Goal: Contribute content: Add original content to the website for others to see

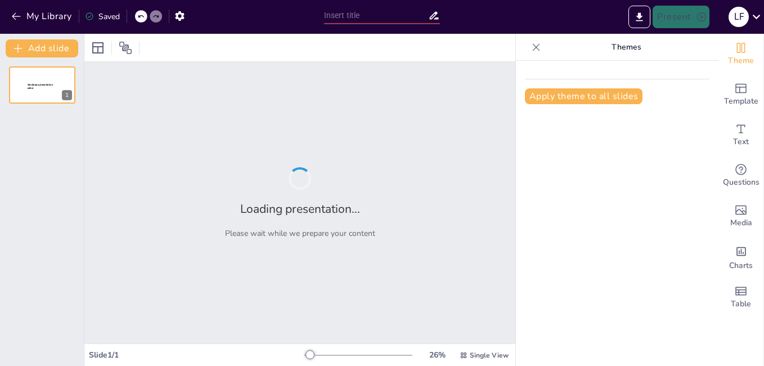
type input "Desafío de Tecnología: Sensor, Actuador y Controlador"
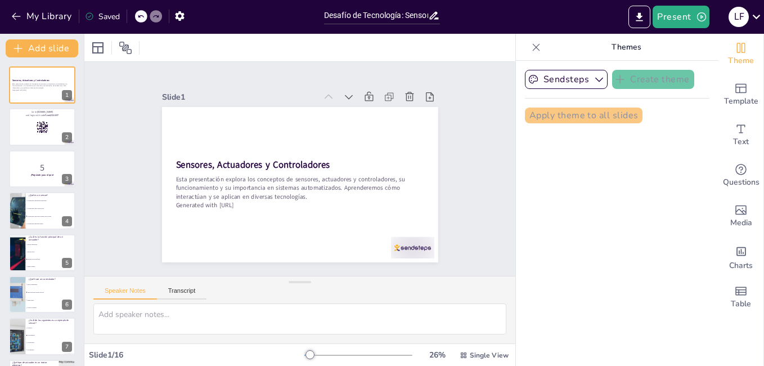
checkbox input "true"
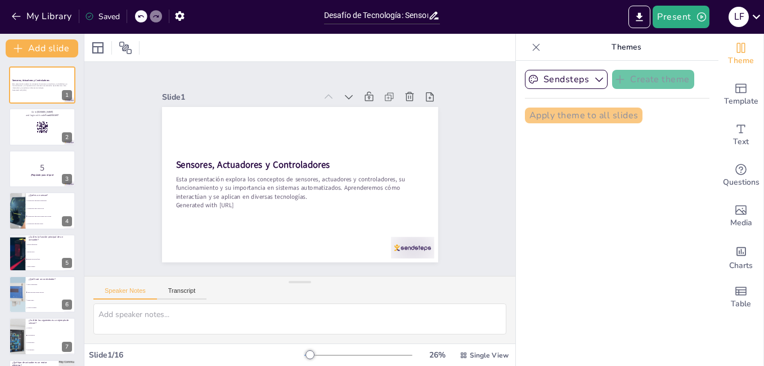
checkbox input "true"
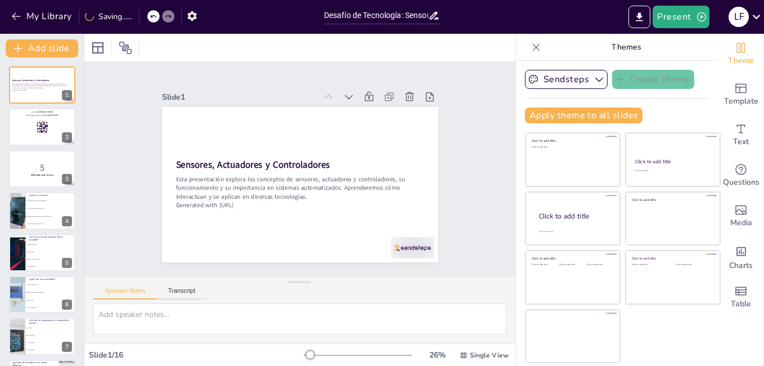
checkbox input "true"
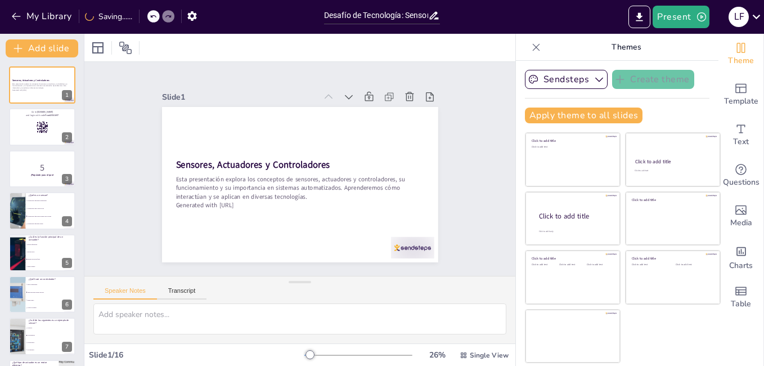
checkbox input "true"
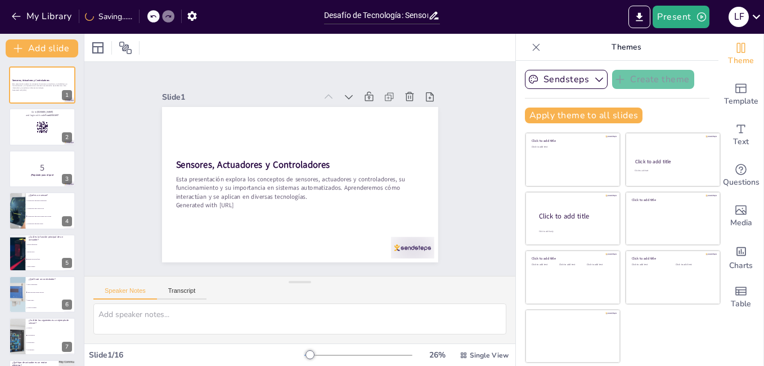
checkbox input "true"
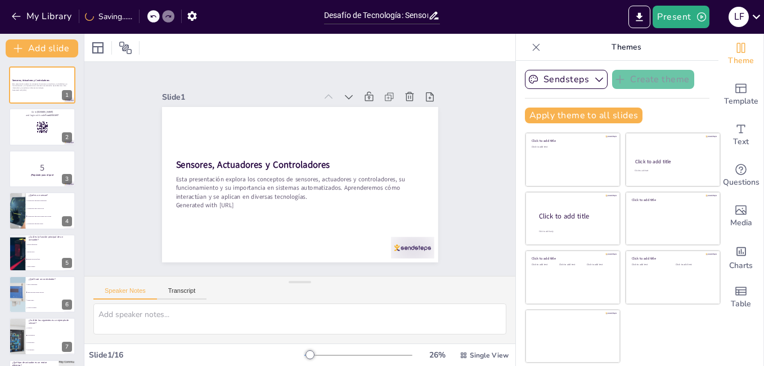
checkbox input "true"
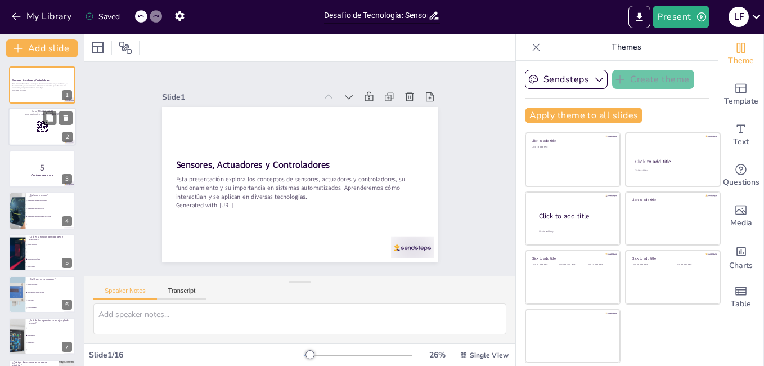
checkbox input "true"
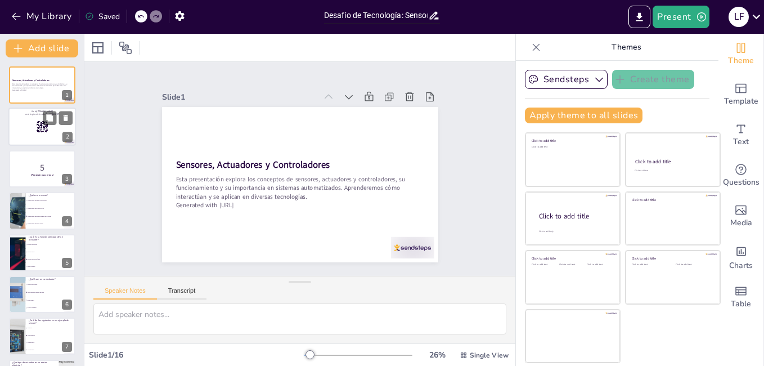
checkbox input "true"
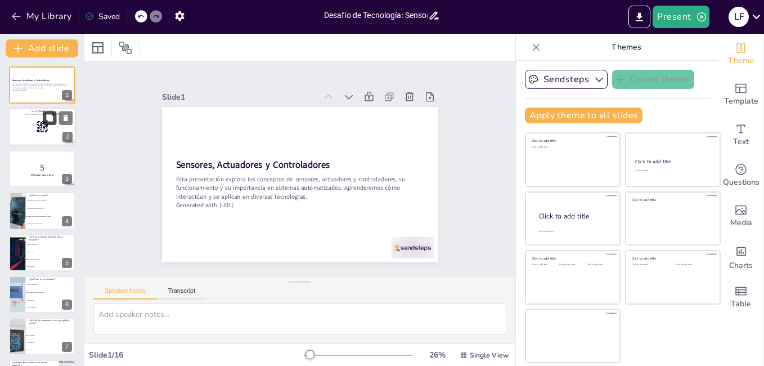
checkbox input "true"
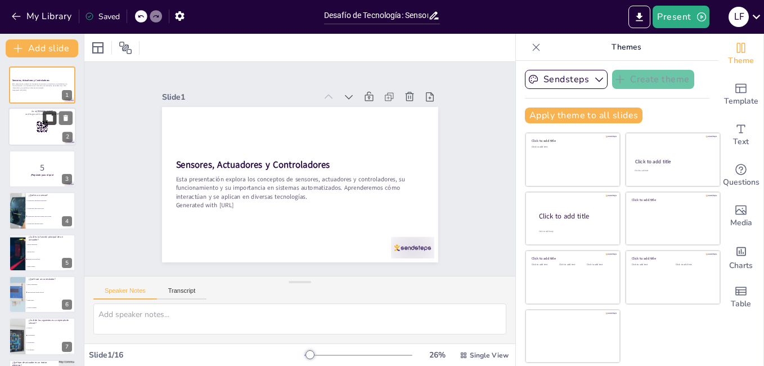
checkbox input "true"
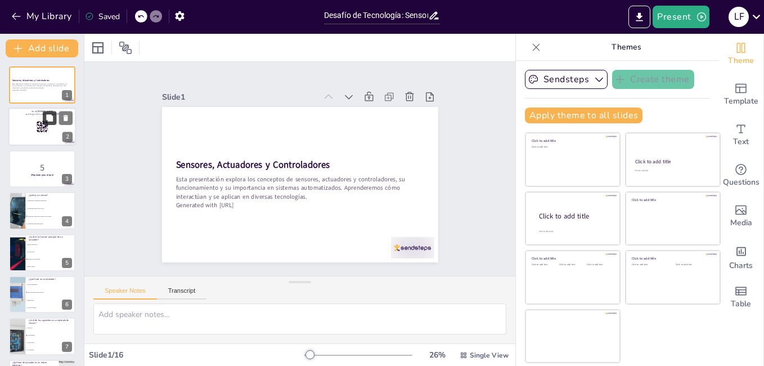
checkbox input "true"
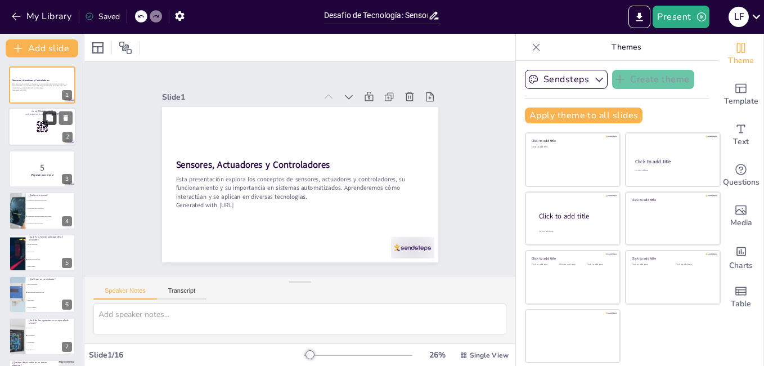
checkbox input "true"
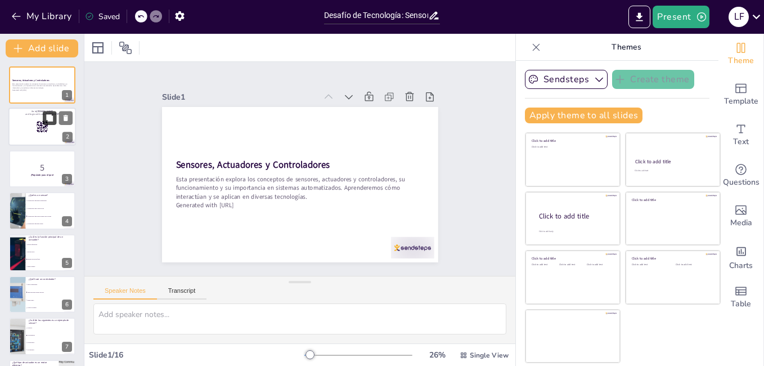
click at [47, 124] on button at bounding box center [50, 118] width 14 height 14
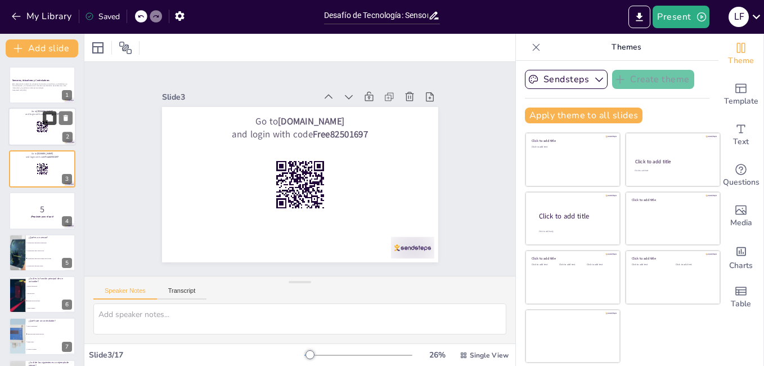
checkbox input "true"
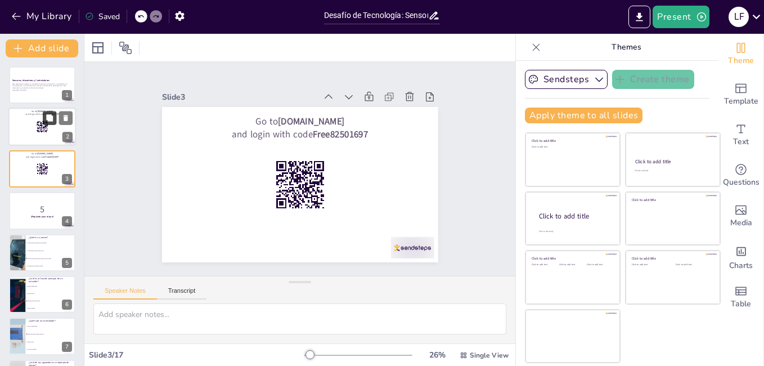
checkbox input "true"
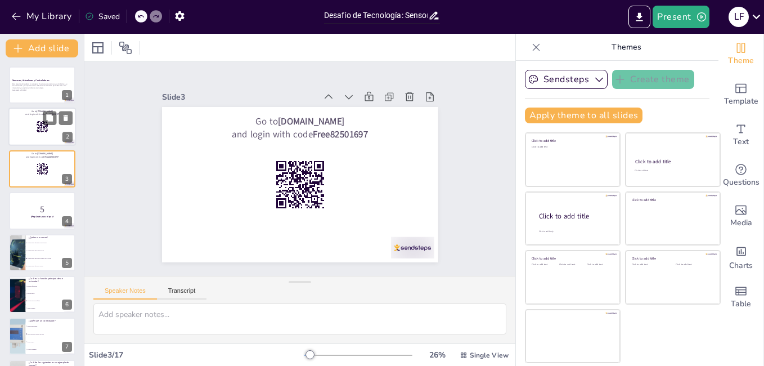
checkbox input "true"
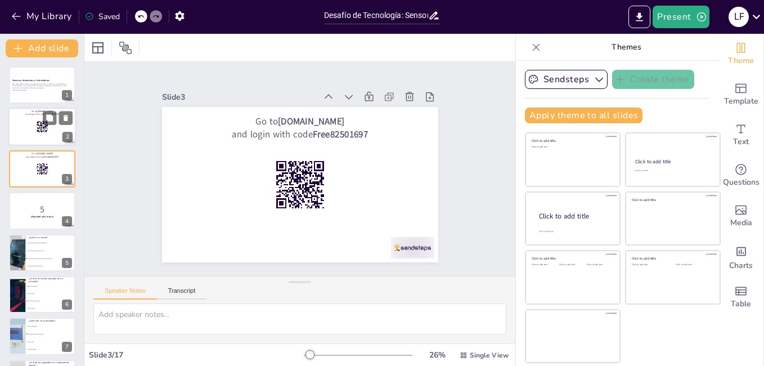
checkbox input "true"
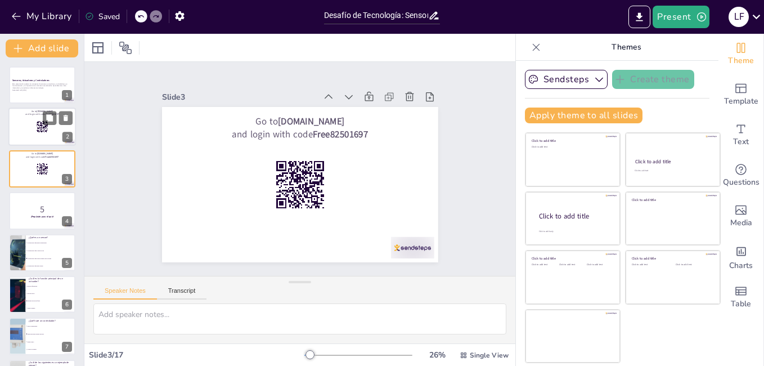
checkbox input "true"
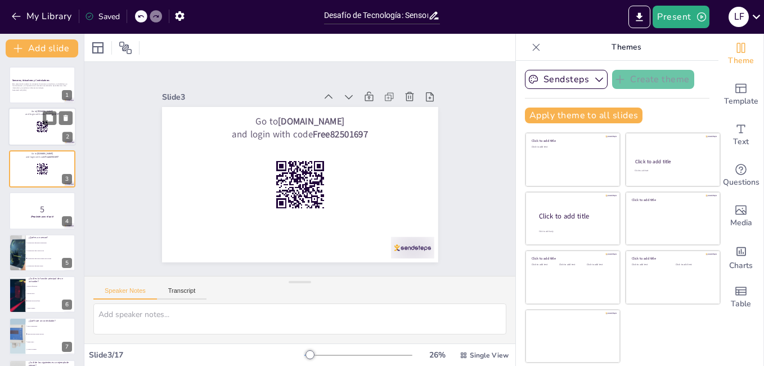
checkbox input "true"
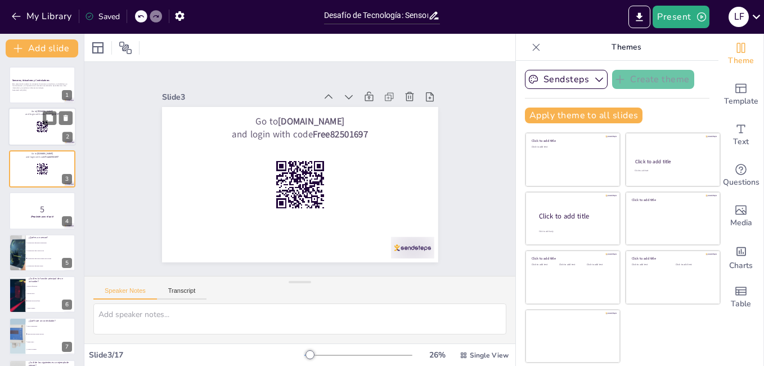
checkbox input "true"
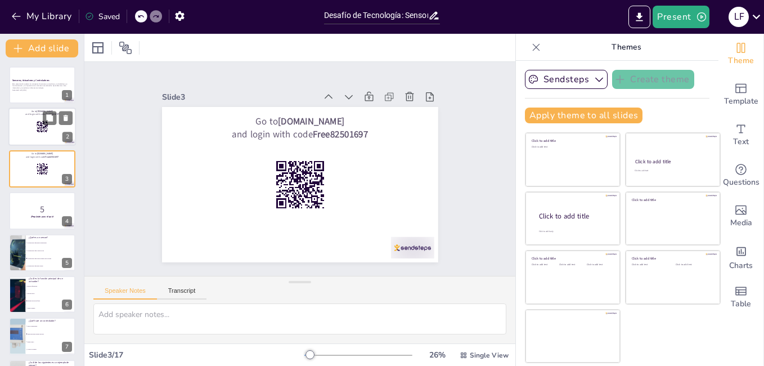
checkbox input "true"
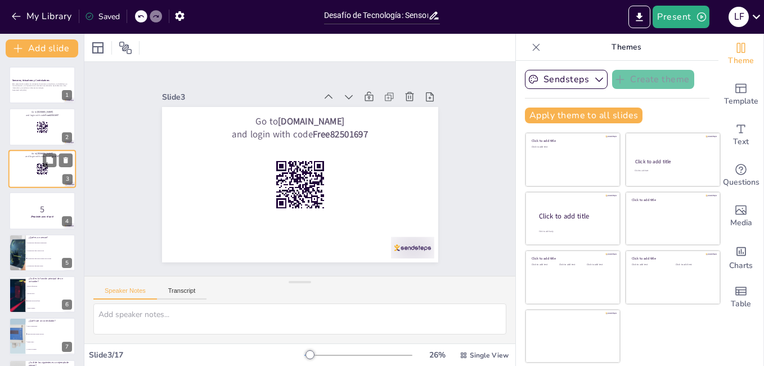
checkbox input "true"
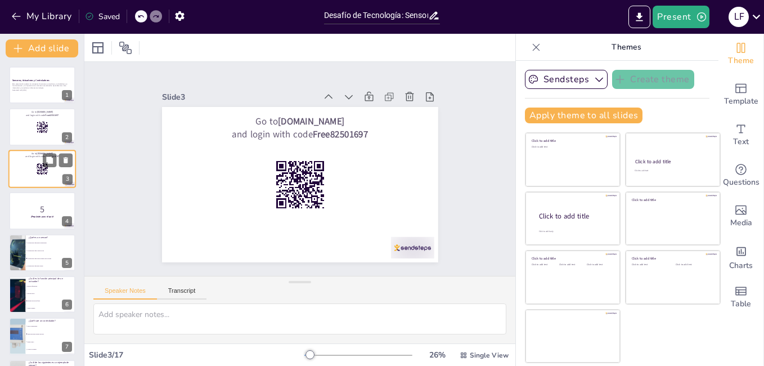
checkbox input "true"
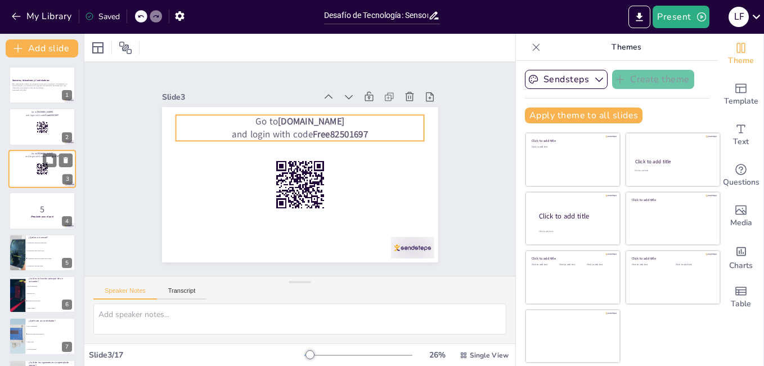
checkbox input "true"
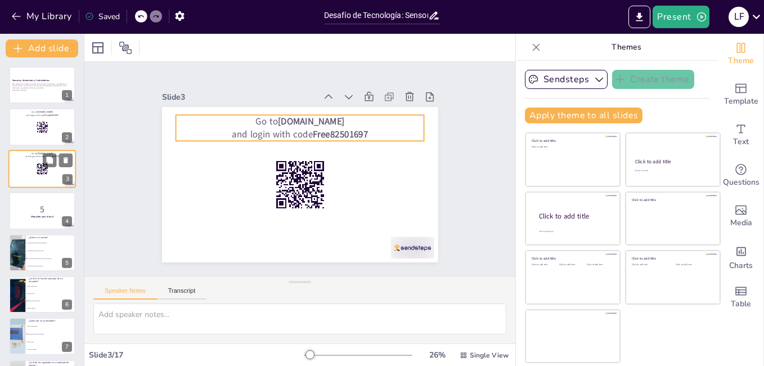
checkbox input "true"
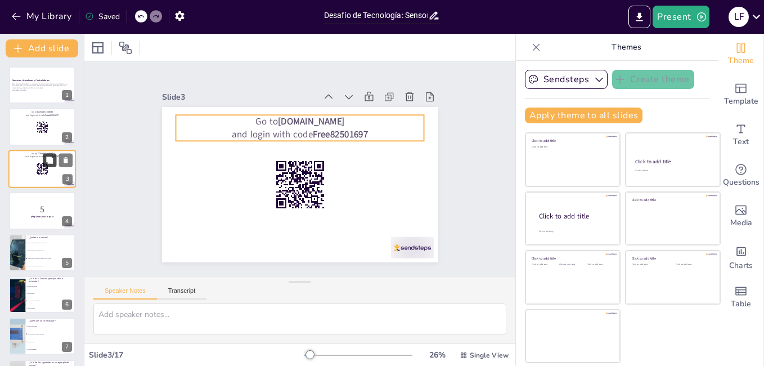
checkbox input "true"
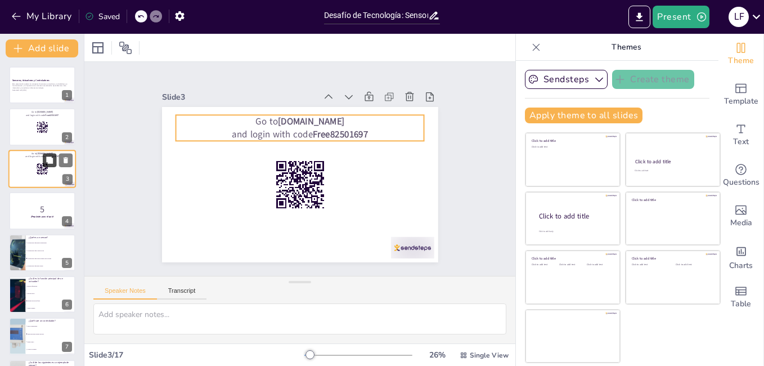
checkbox input "true"
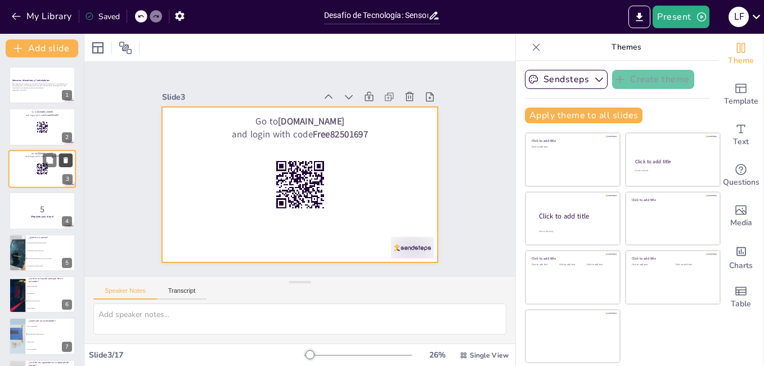
checkbox input "true"
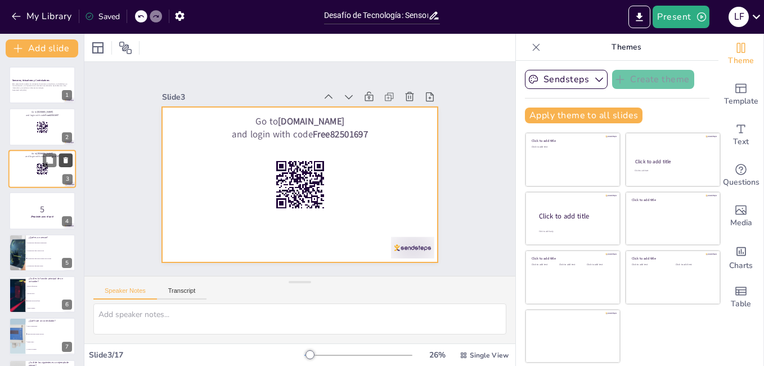
checkbox input "true"
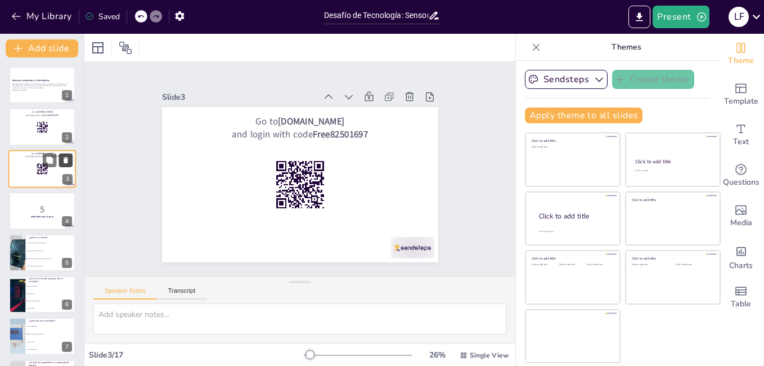
click at [67, 158] on icon at bounding box center [66, 160] width 5 height 6
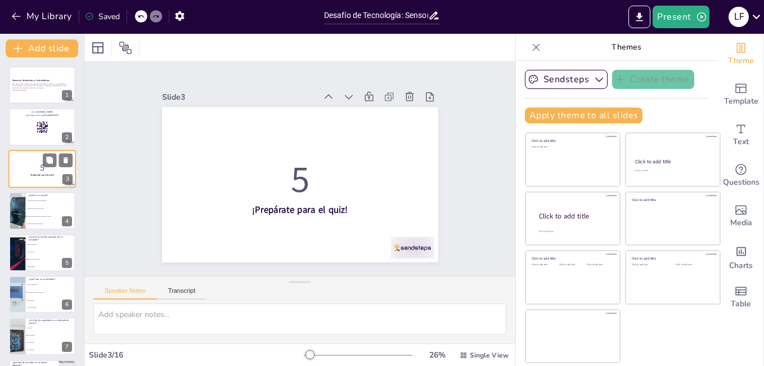
checkbox input "true"
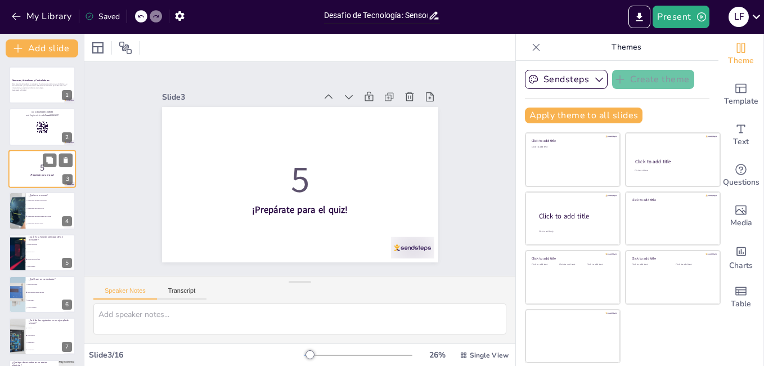
checkbox input "true"
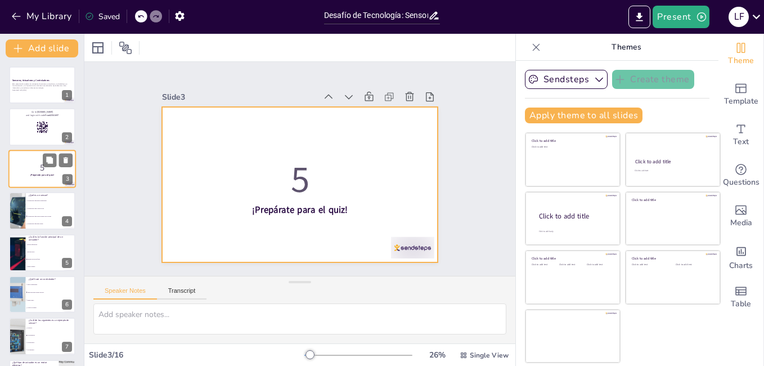
checkbox input "true"
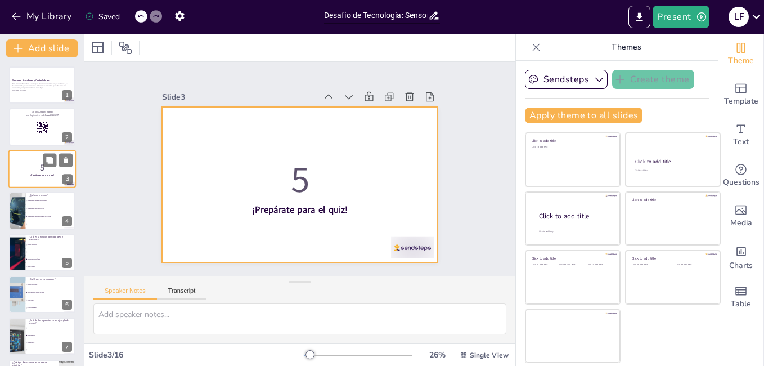
checkbox input "true"
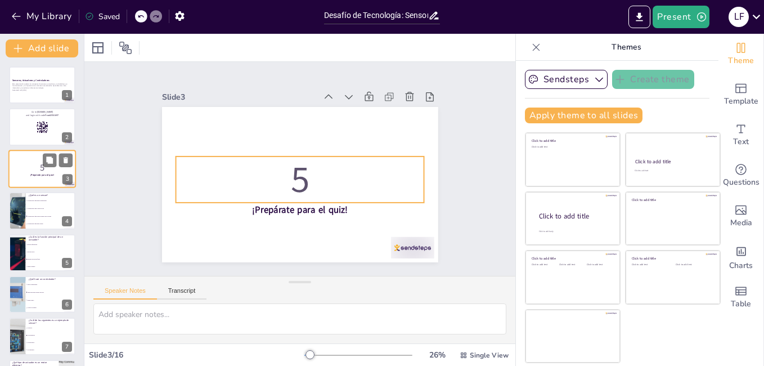
click at [14, 168] on p "5" at bounding box center [42, 167] width 61 height 12
checkbox input "true"
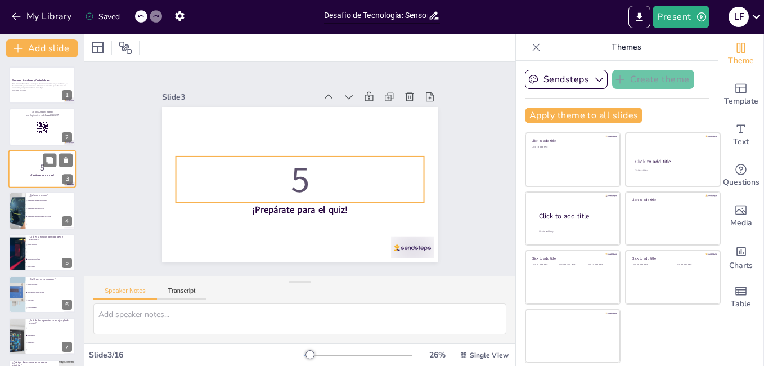
checkbox input "true"
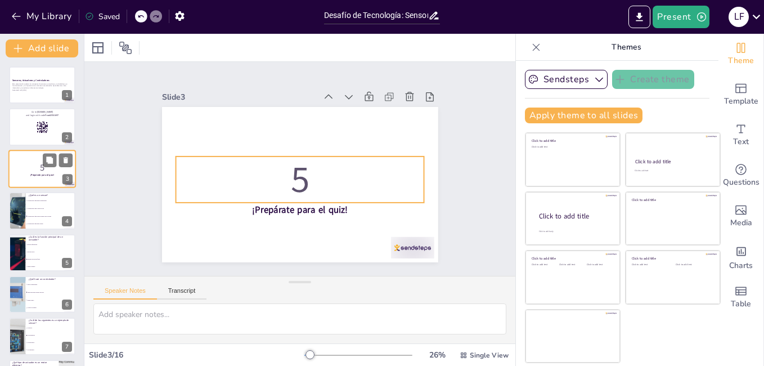
checkbox input "true"
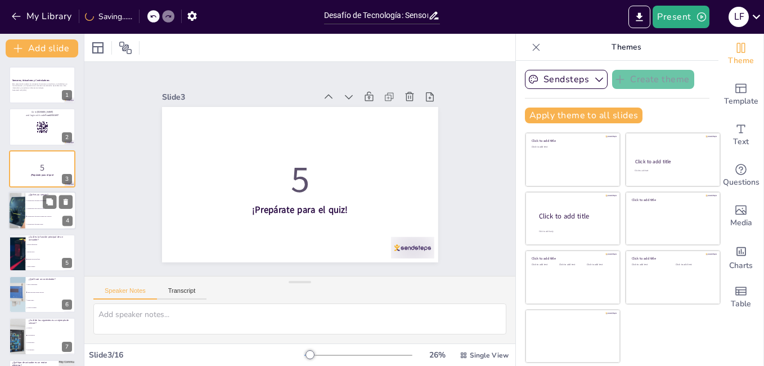
checkbox input "true"
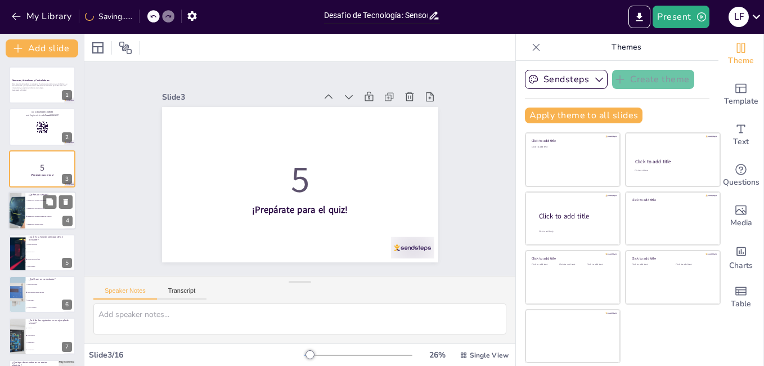
checkbox input "true"
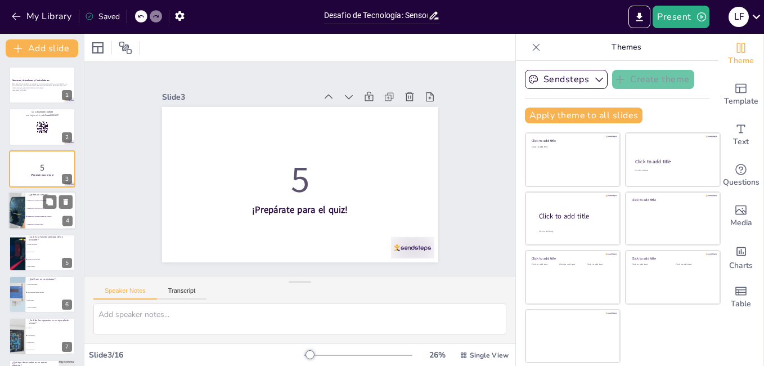
checkbox input "true"
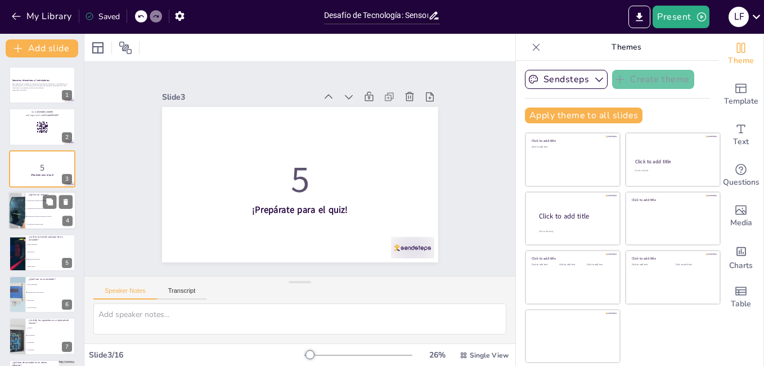
checkbox input "true"
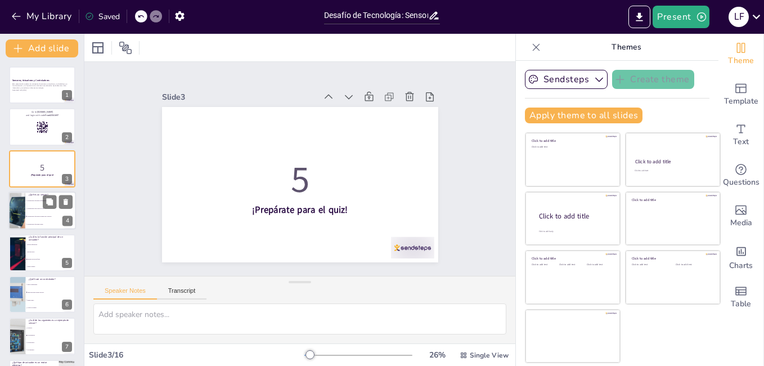
checkbox input "true"
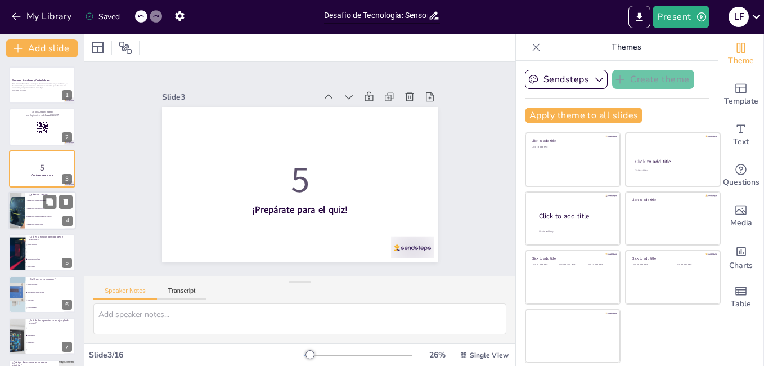
checkbox input "true"
click at [36, 214] on li "Un dispositivo que detecta cambios en el entorno" at bounding box center [50, 217] width 51 height 8
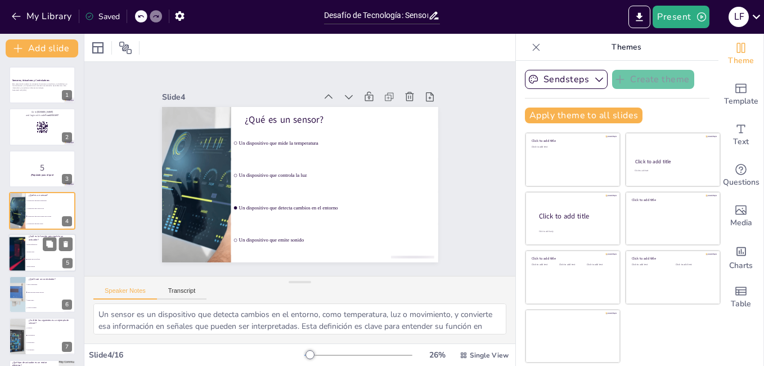
click at [44, 251] on span "Procesar datos" at bounding box center [51, 252] width 48 height 2
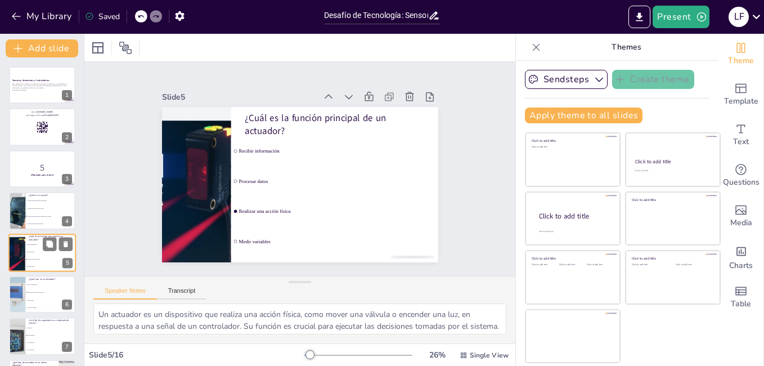
scroll to position [41, 0]
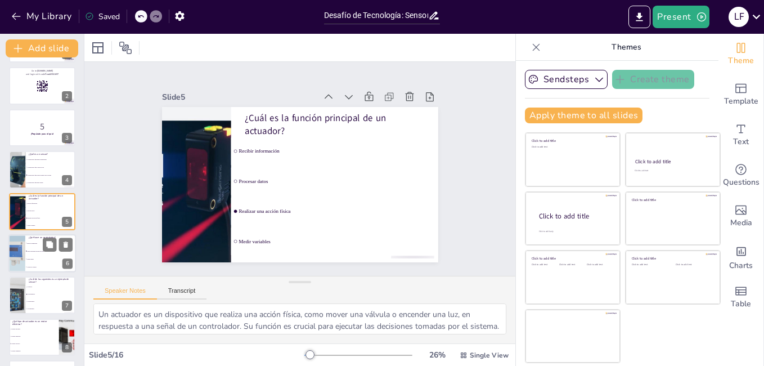
click at [33, 255] on li "Emite sonido" at bounding box center [50, 259] width 51 height 8
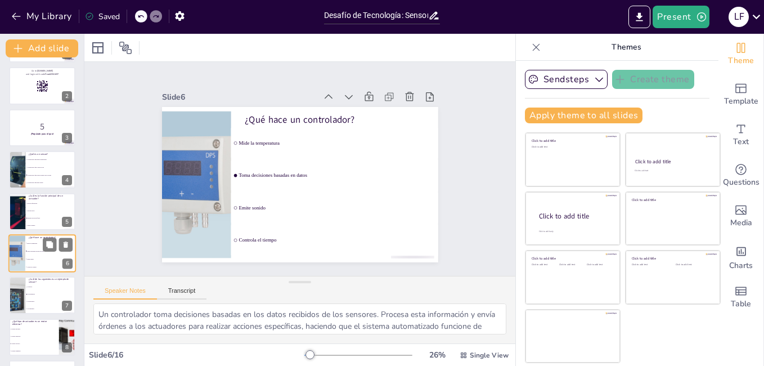
scroll to position [83, 0]
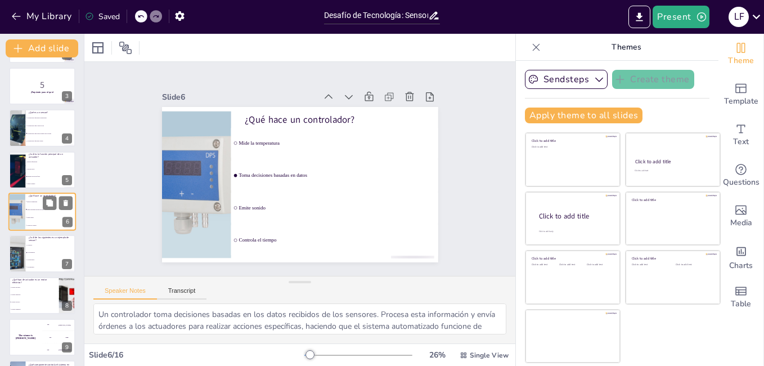
click at [33, 255] on li "Un termómetro" at bounding box center [51, 252] width 50 height 7
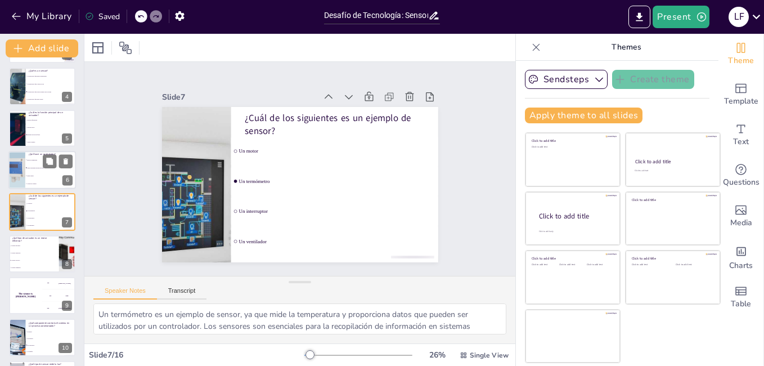
click at [33, 255] on li "Actuador hidráulico" at bounding box center [34, 252] width 50 height 7
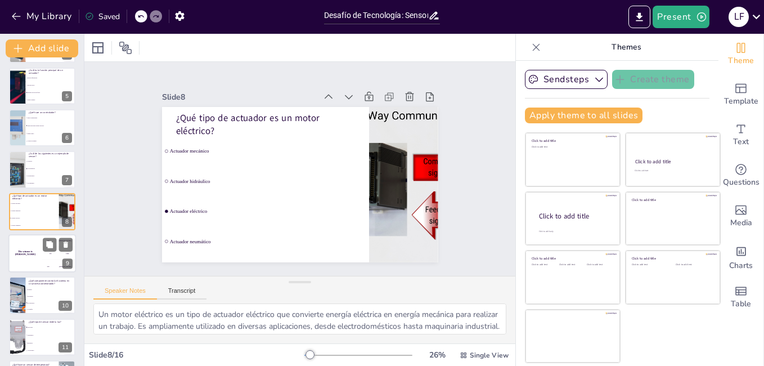
click at [31, 249] on div "The winner is Niels 🏆" at bounding box center [25, 253] width 34 height 38
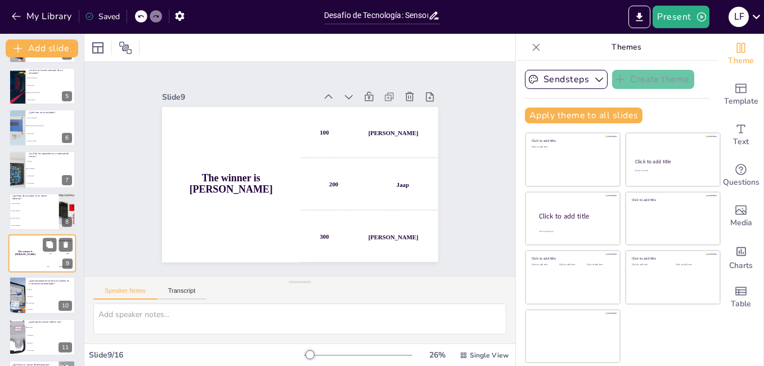
scroll to position [208, 0]
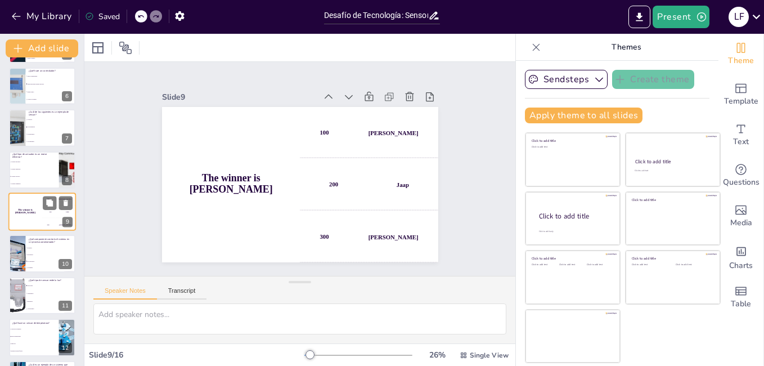
click at [31, 249] on li "El sensor" at bounding box center [51, 247] width 50 height 6
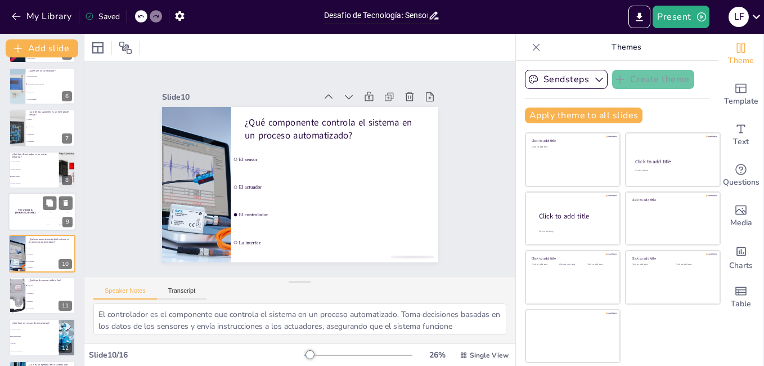
scroll to position [251, 0]
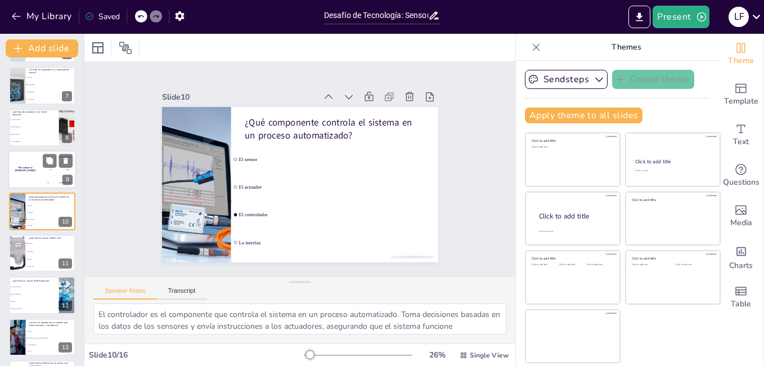
click at [31, 249] on li "Termómetro" at bounding box center [51, 250] width 50 height 7
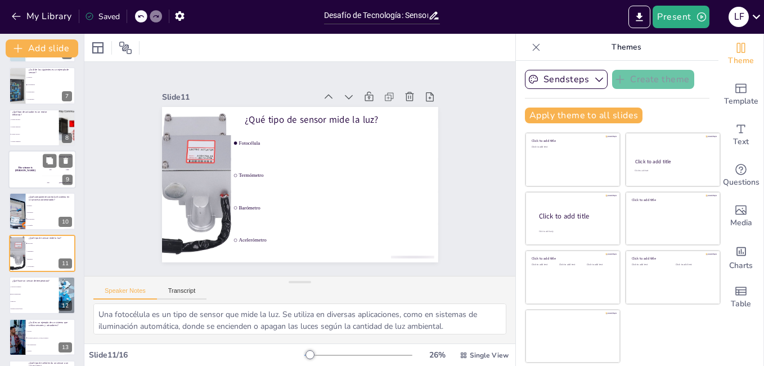
scroll to position [292, 0]
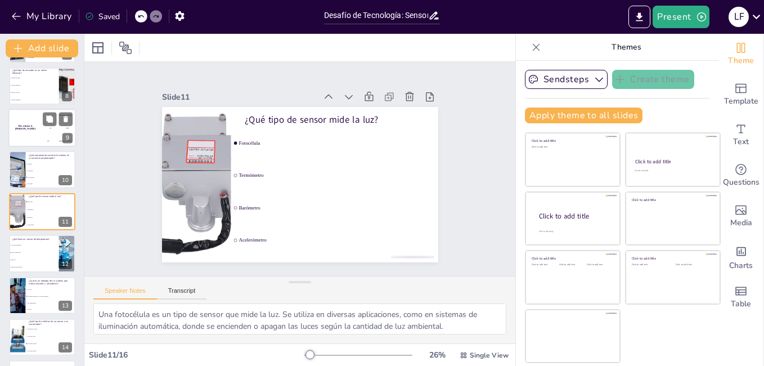
click at [31, 249] on li "Mide la temperatura" at bounding box center [34, 252] width 50 height 7
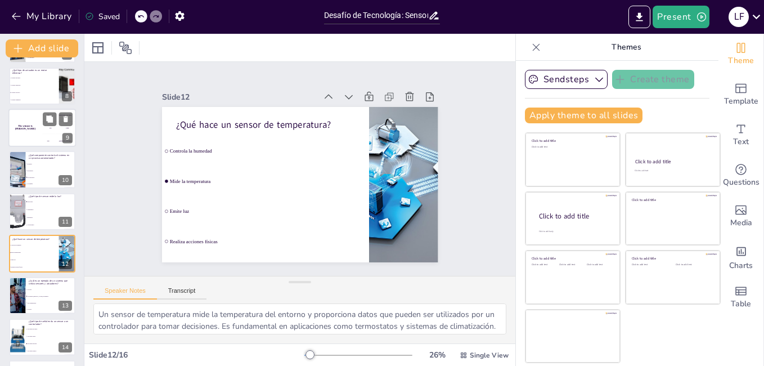
scroll to position [334, 0]
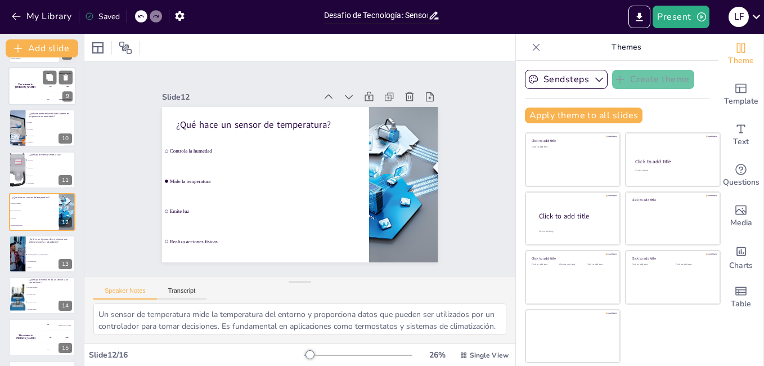
click at [31, 249] on li "Un reloj" at bounding box center [51, 247] width 50 height 6
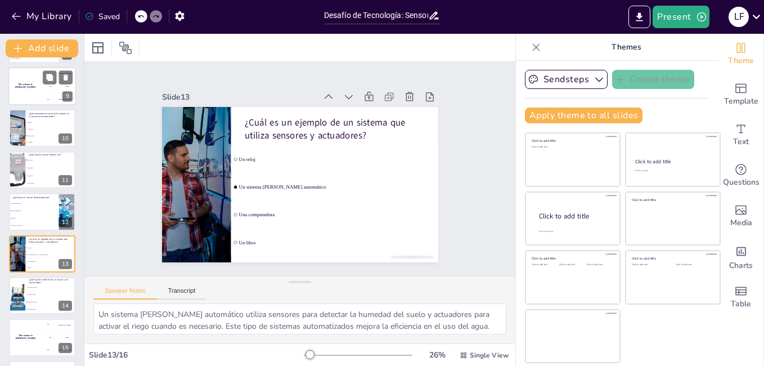
scroll to position [375, 0]
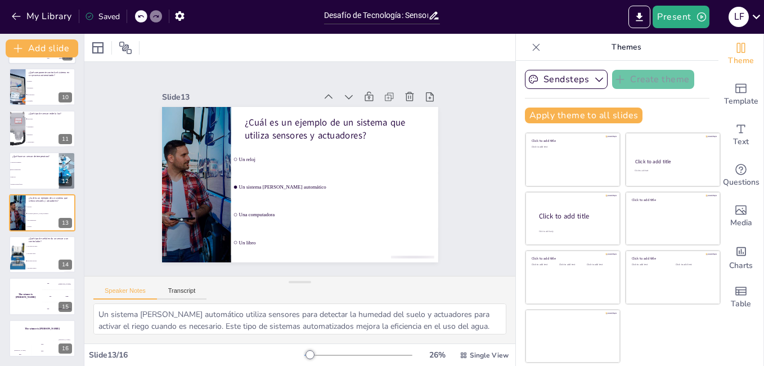
click at [31, 249] on li "Una señal de sonido" at bounding box center [51, 246] width 50 height 7
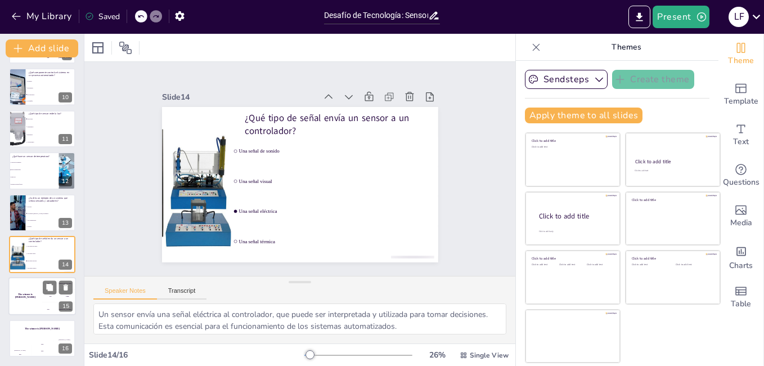
click at [42, 290] on div "200 Jaap" at bounding box center [59, 296] width 34 height 12
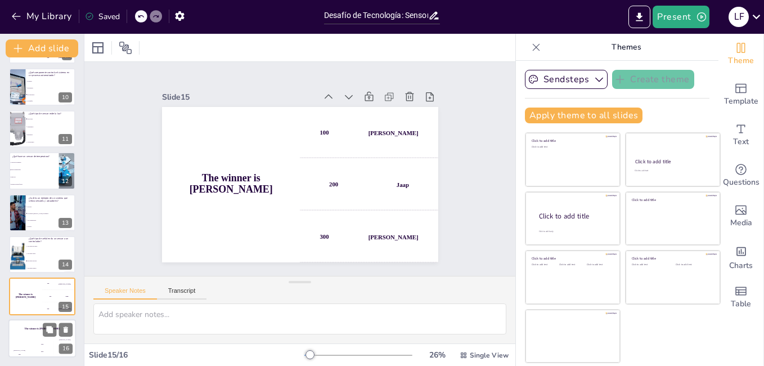
click at [21, 345] on div "Hasan 100" at bounding box center [19, 347] width 23 height 19
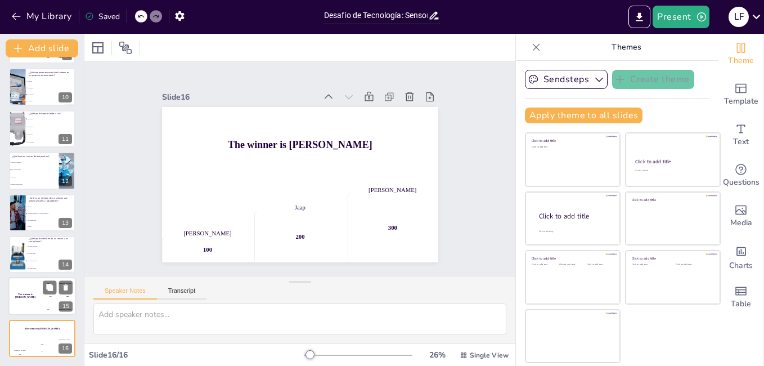
click at [15, 298] on div "The winner is Niels 🏆" at bounding box center [25, 297] width 34 height 38
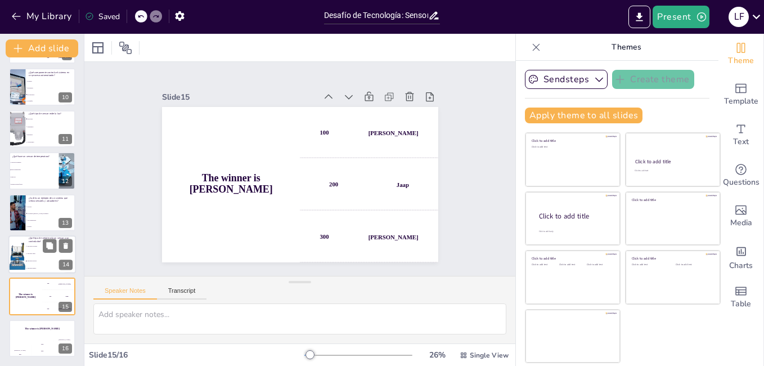
click at [23, 247] on div at bounding box center [16, 254] width 57 height 38
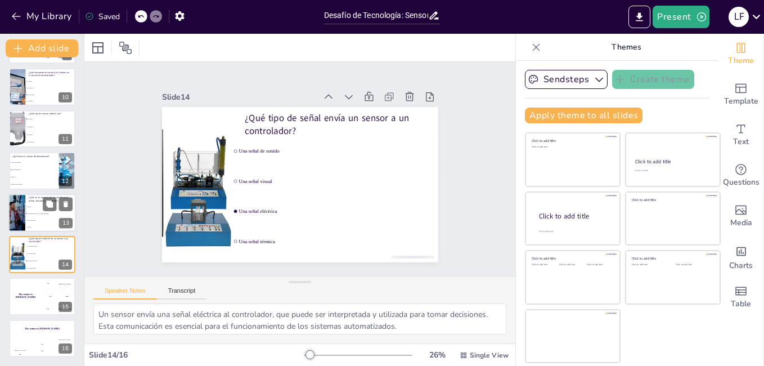
click at [42, 200] on p "¿Cuál es un ejemplo de un sistema que utiliza sensores y actuadores?" at bounding box center [51, 199] width 44 height 6
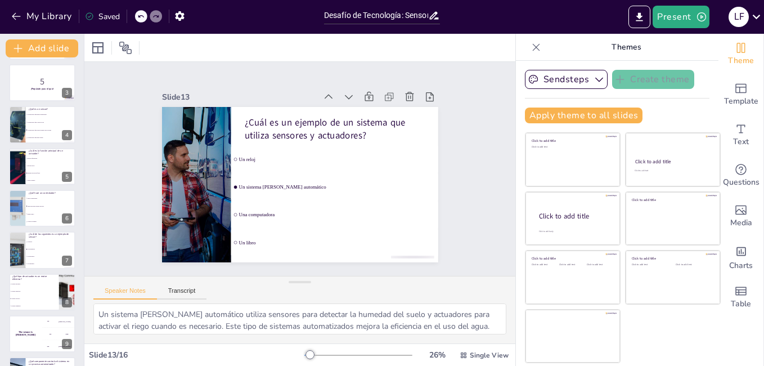
scroll to position [0, 0]
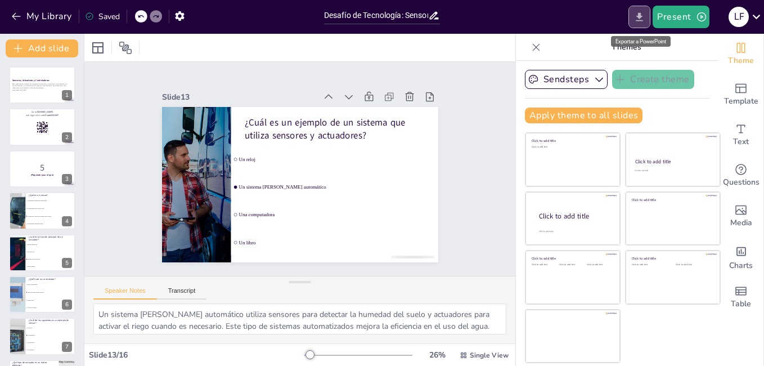
click at [645, 20] on icon "Export to PowerPoint" at bounding box center [640, 17] width 12 height 12
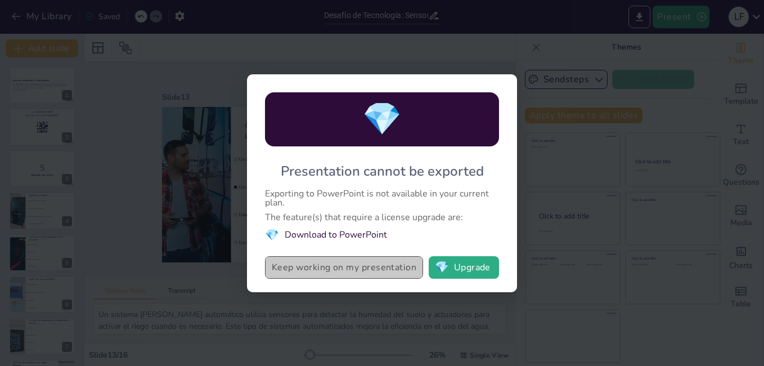
click at [336, 262] on button "Keep working on my presentation" at bounding box center [344, 267] width 158 height 23
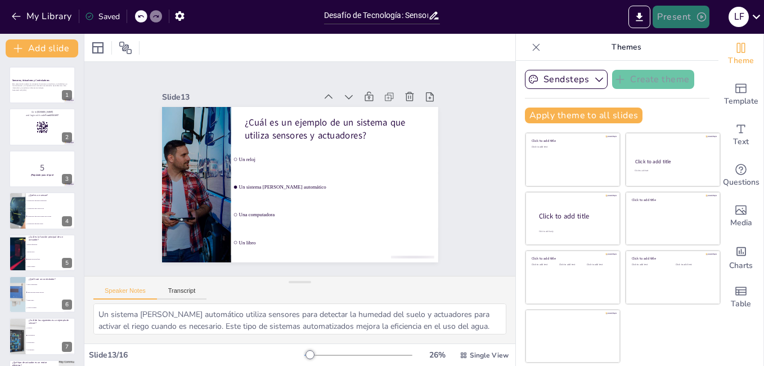
click at [669, 26] on button "Present" at bounding box center [681, 17] width 56 height 23
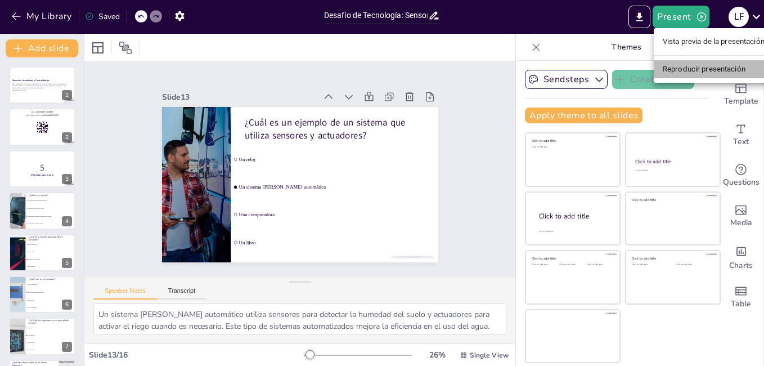
click at [671, 66] on li "Reproducir presentación" at bounding box center [714, 69] width 120 height 18
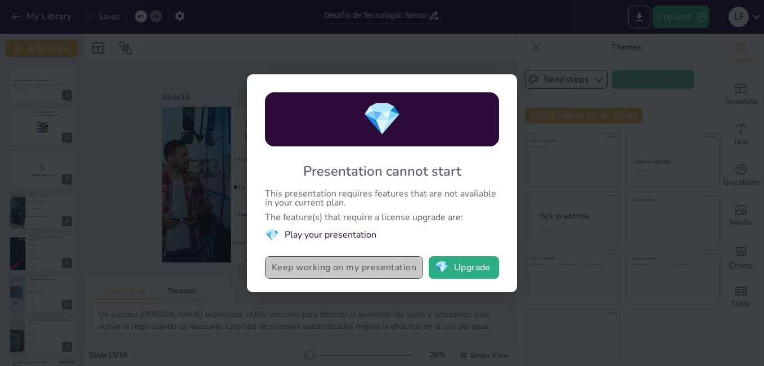
click at [333, 266] on button "Keep working on my presentation" at bounding box center [344, 267] width 158 height 23
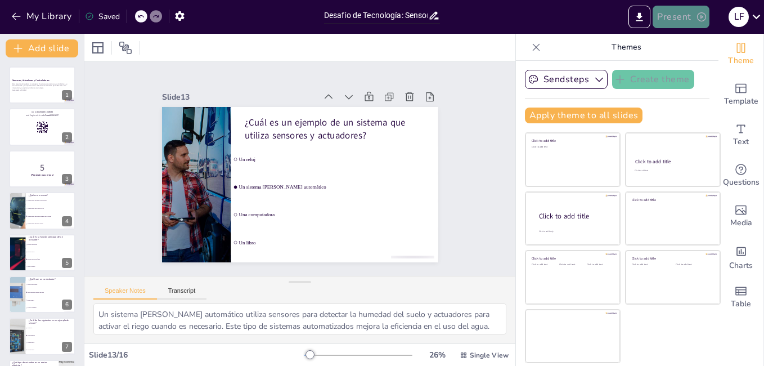
click at [675, 16] on button "Present" at bounding box center [681, 17] width 56 height 23
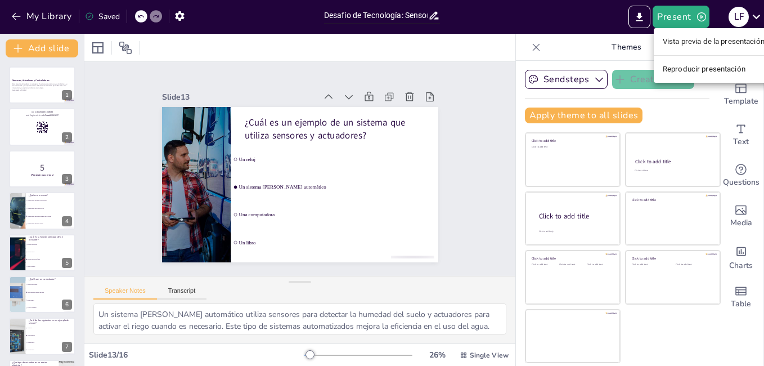
click at [668, 71] on li "Reproducir presentación" at bounding box center [714, 69] width 120 height 18
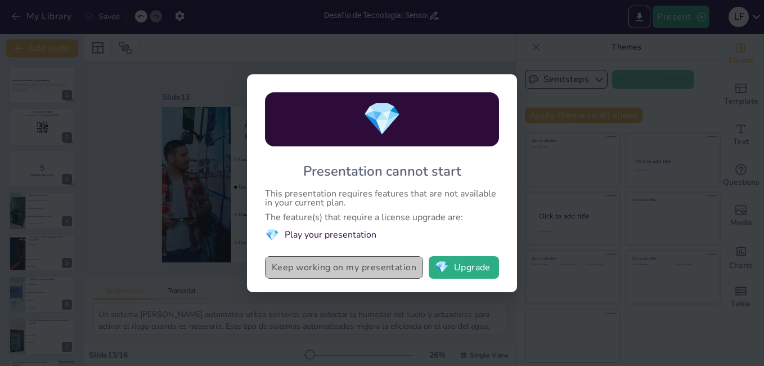
click at [385, 265] on button "Keep working on my presentation" at bounding box center [344, 267] width 158 height 23
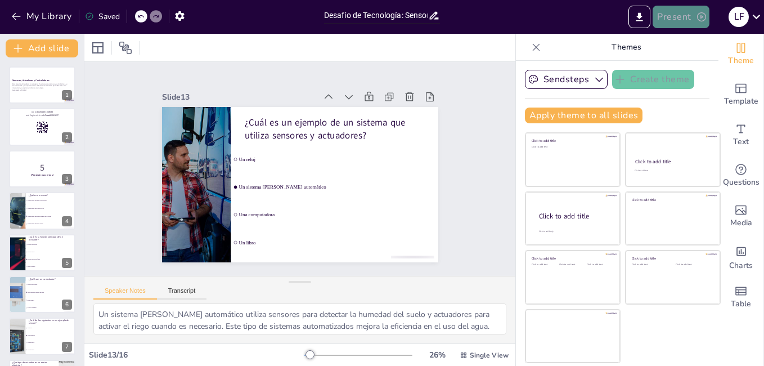
click at [688, 12] on button "Present" at bounding box center [681, 17] width 56 height 23
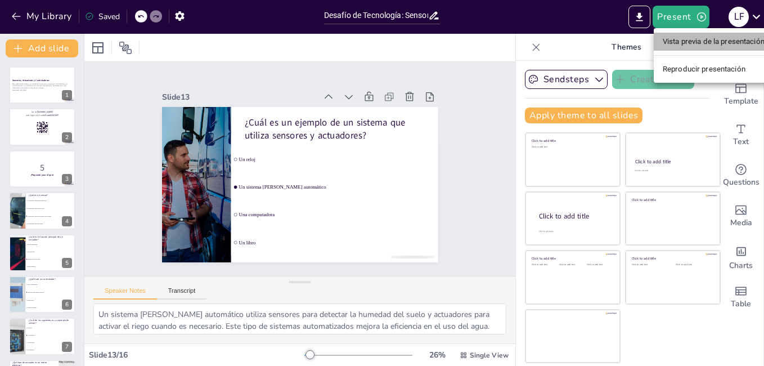
click at [691, 44] on li "Vista previa de la presentación" at bounding box center [714, 42] width 120 height 18
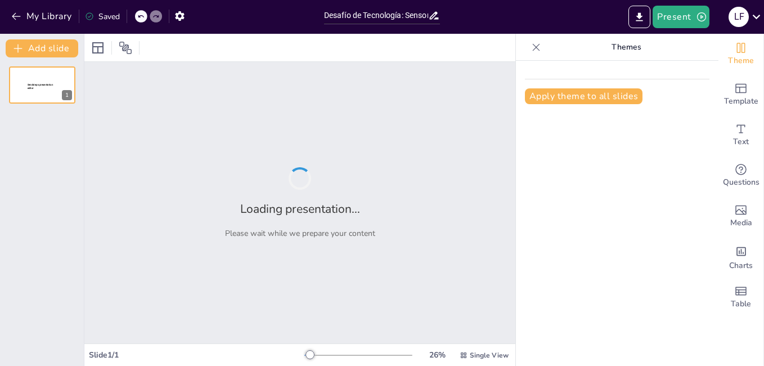
type input "Desafío de Tecnología: Sensor, Actuador y Controlador"
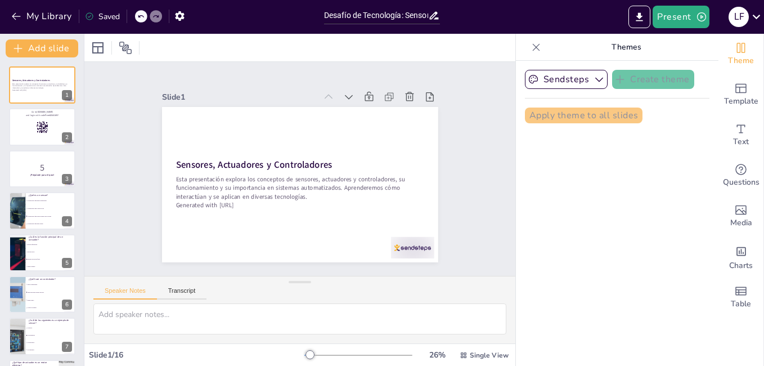
checkbox input "true"
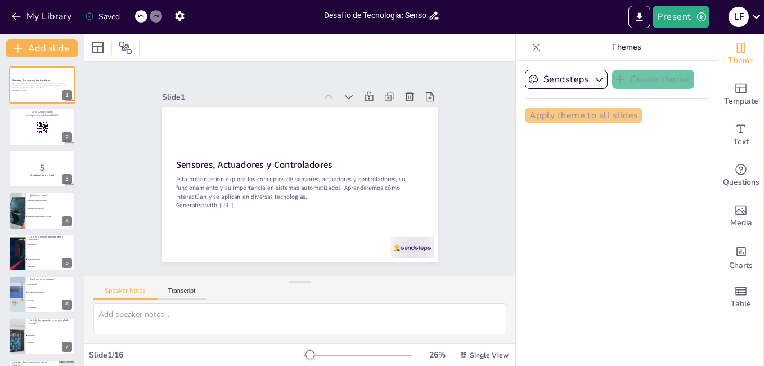
checkbox input "true"
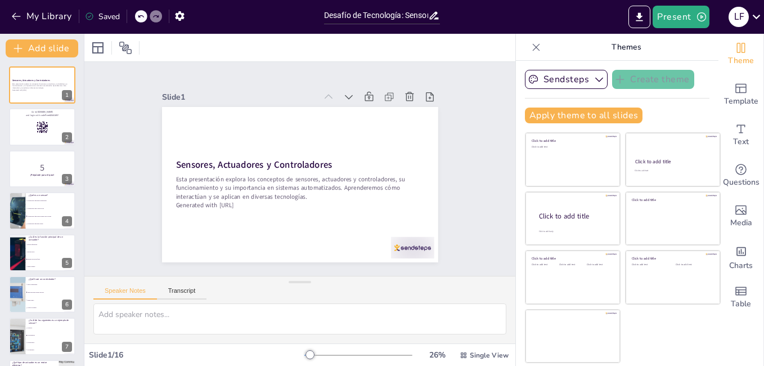
checkbox input "true"
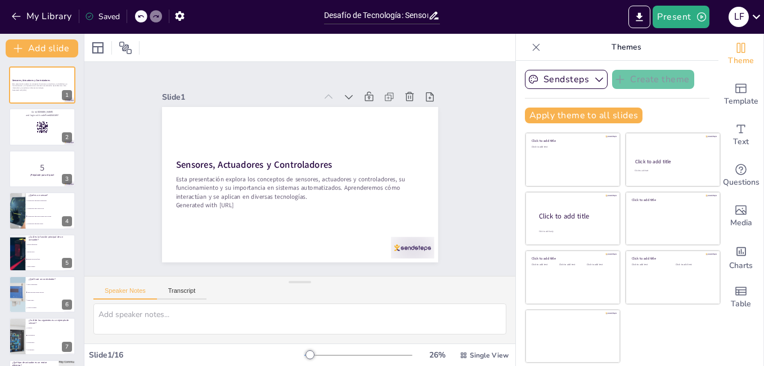
checkbox input "true"
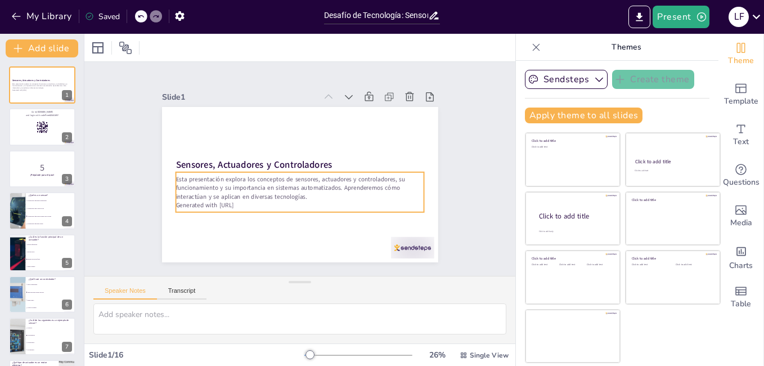
checkbox input "true"
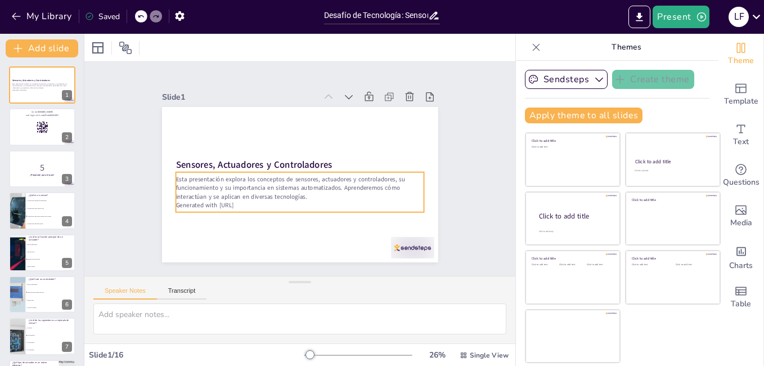
checkbox input "true"
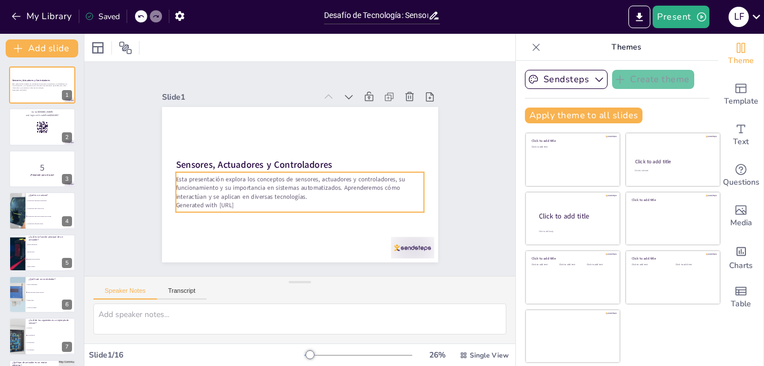
checkbox input "true"
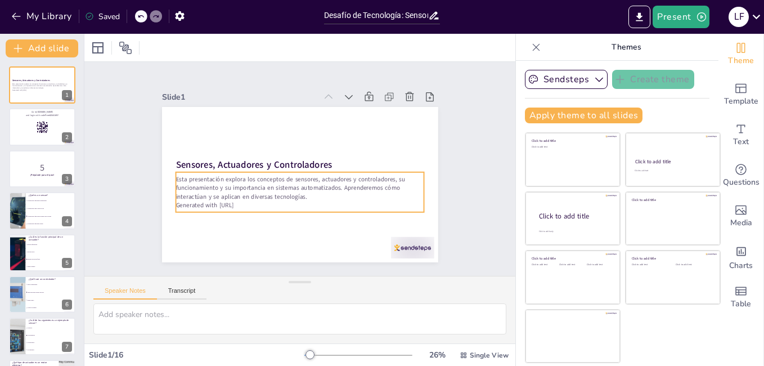
checkbox input "true"
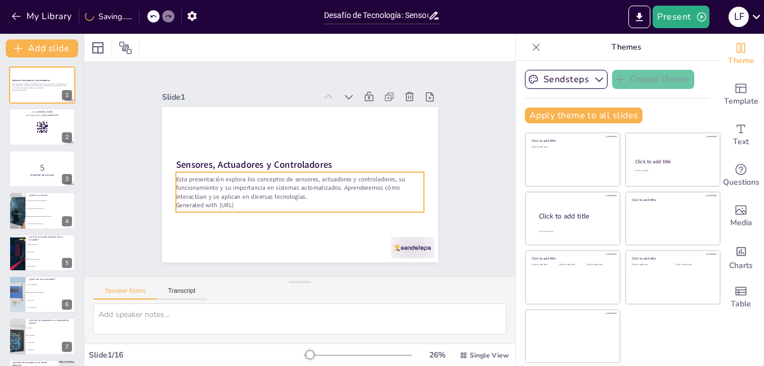
checkbox input "true"
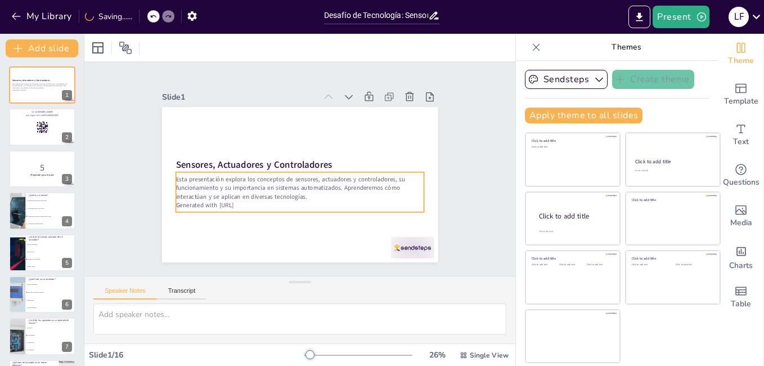
checkbox input "true"
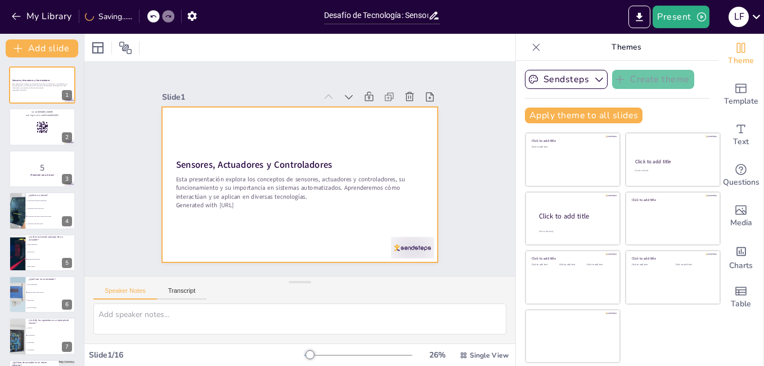
checkbox input "true"
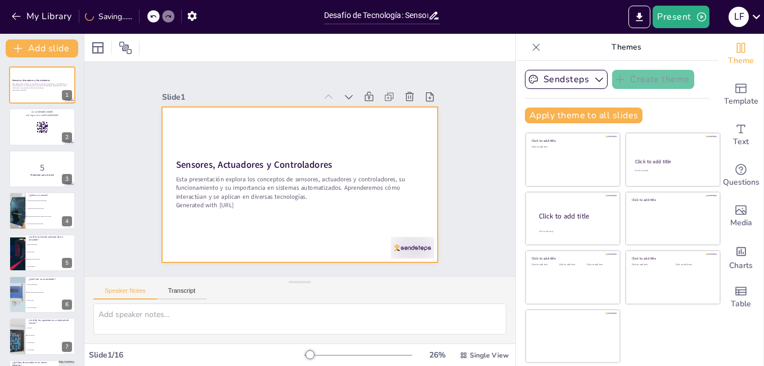
checkbox input "true"
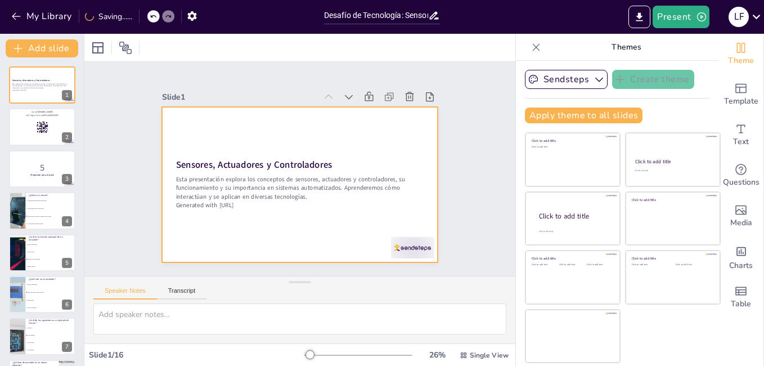
checkbox input "true"
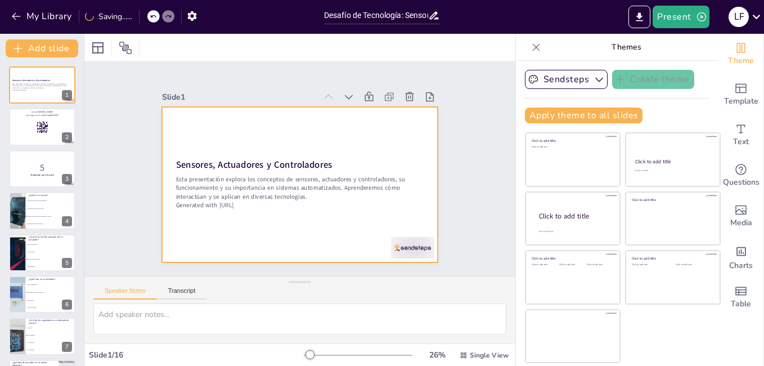
checkbox input "true"
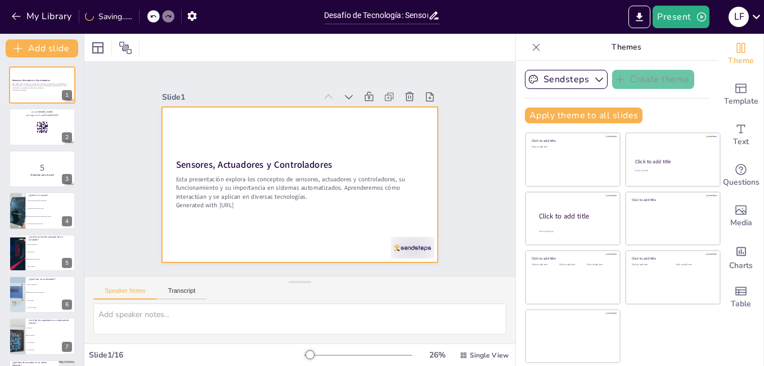
checkbox input "true"
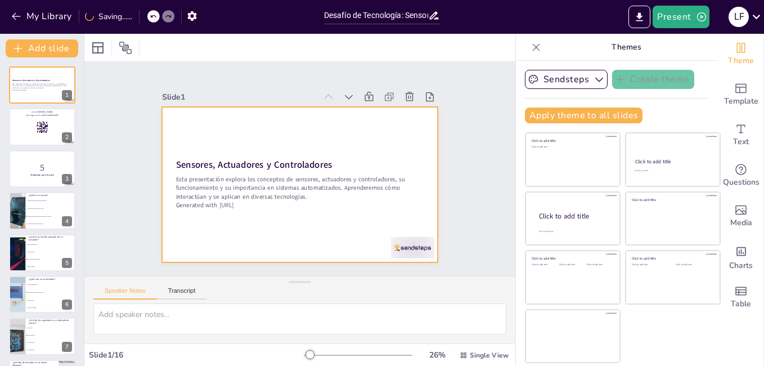
checkbox input "true"
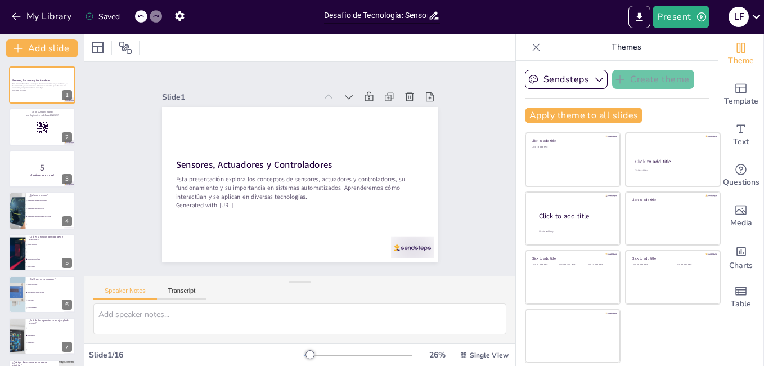
checkbox input "true"
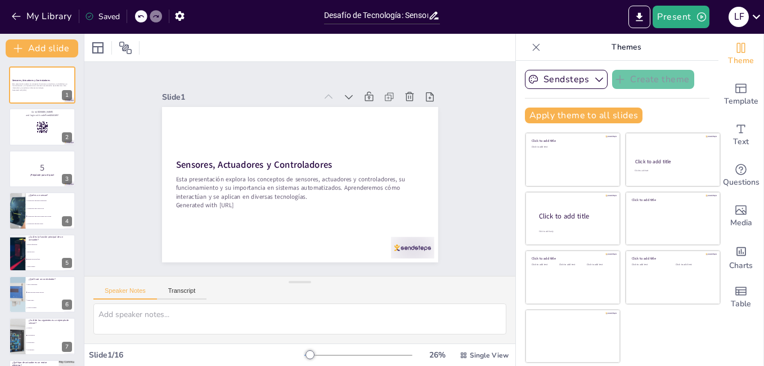
checkbox input "true"
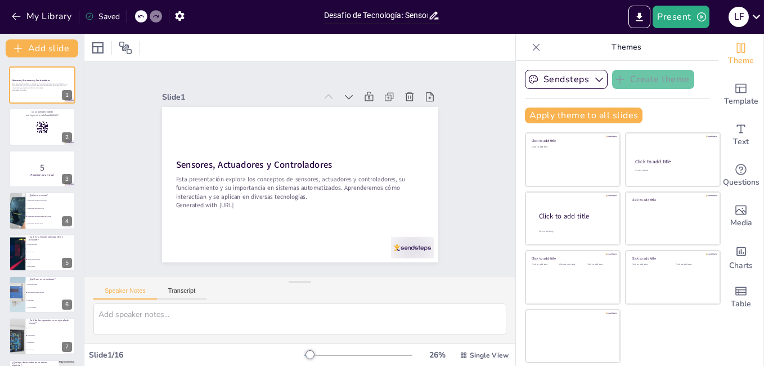
checkbox input "true"
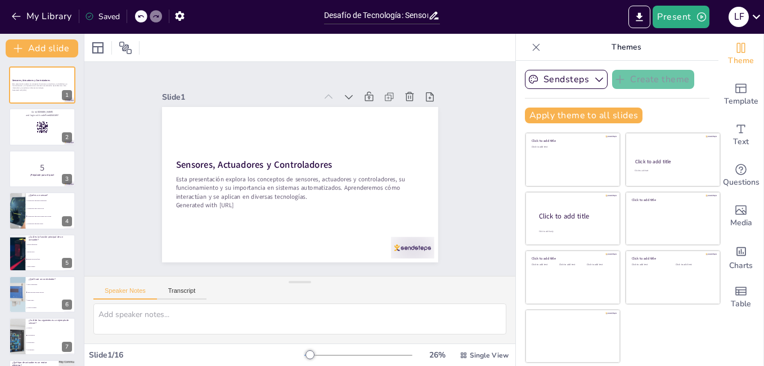
checkbox input "true"
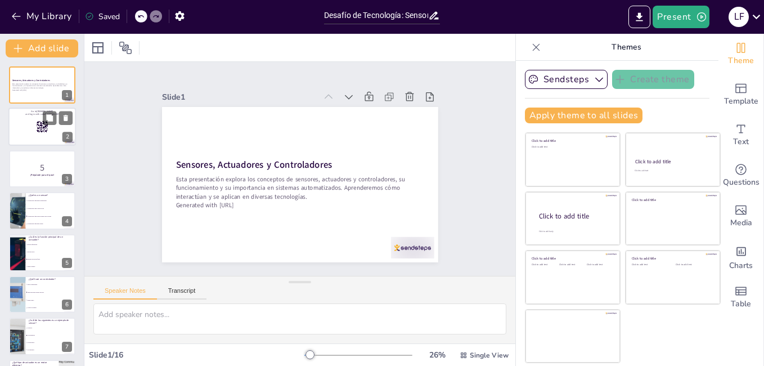
checkbox input "true"
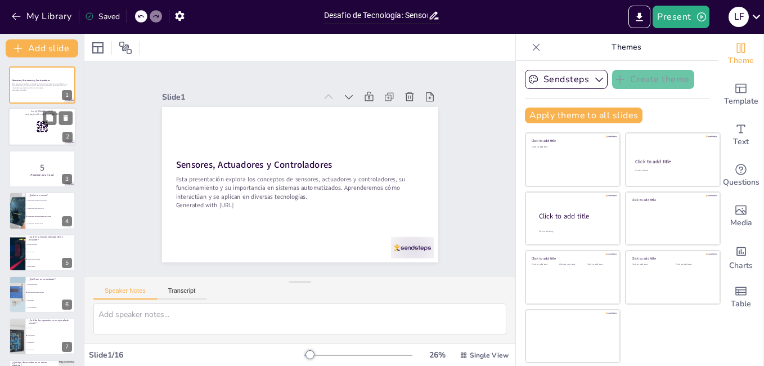
checkbox input "true"
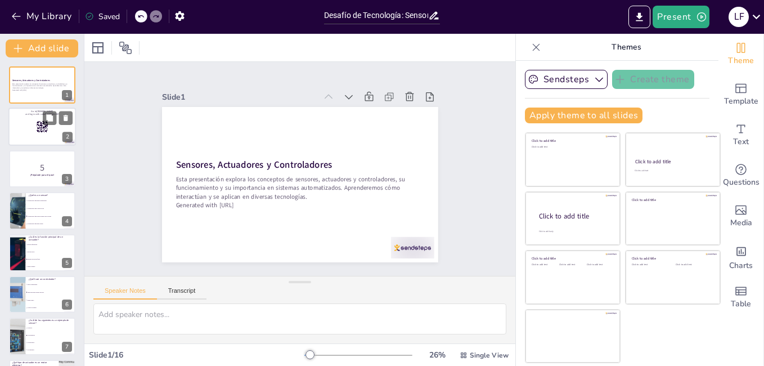
click at [34, 139] on div at bounding box center [42, 127] width 68 height 38
checkbox input "true"
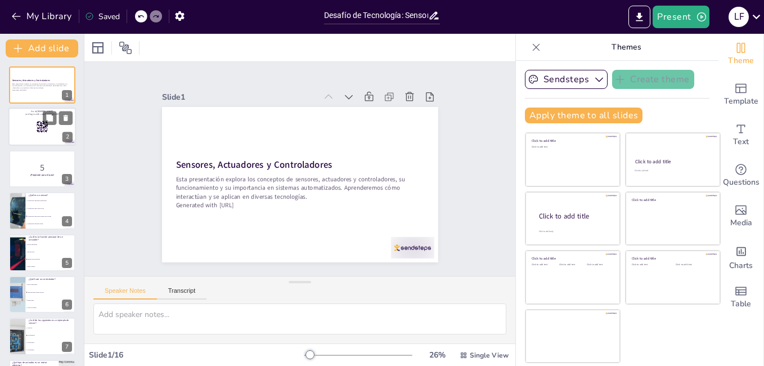
checkbox input "true"
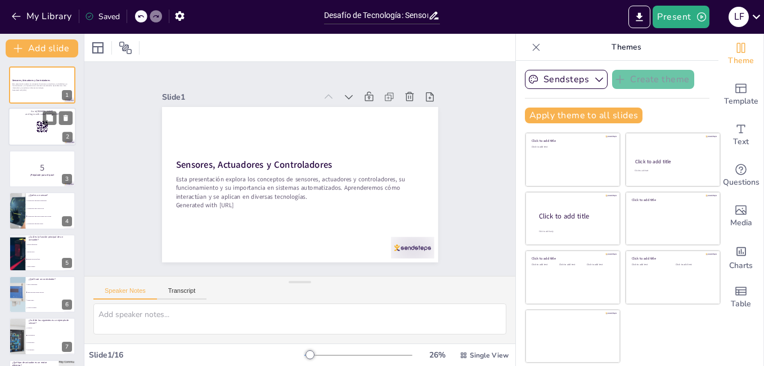
checkbox input "true"
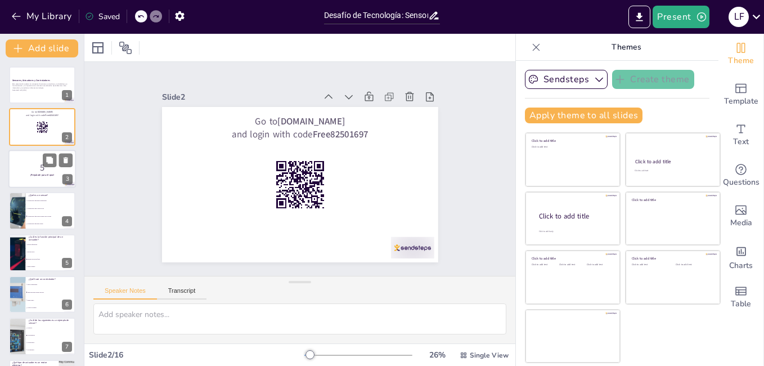
checkbox input "true"
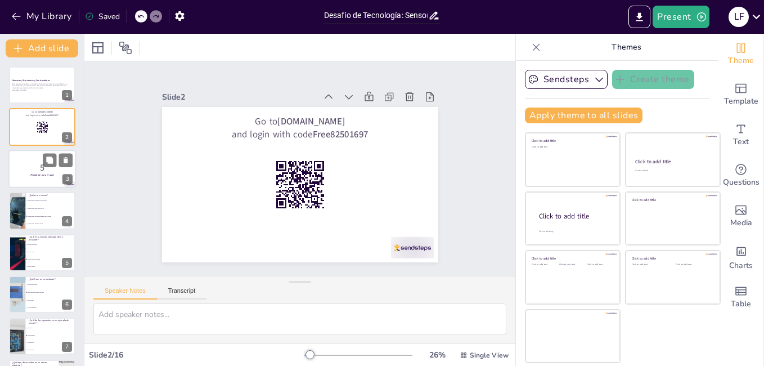
checkbox input "true"
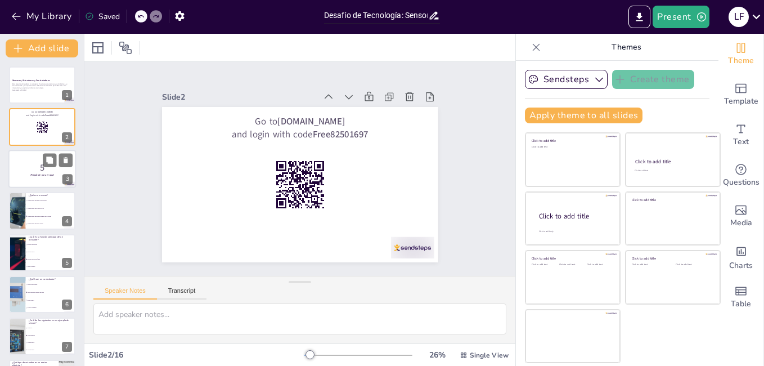
checkbox input "true"
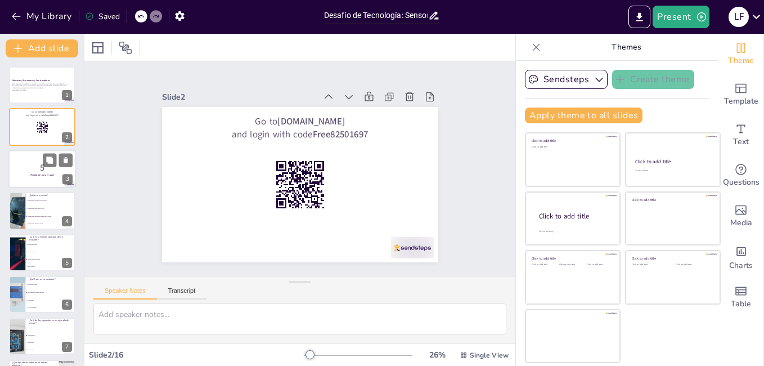
checkbox input "true"
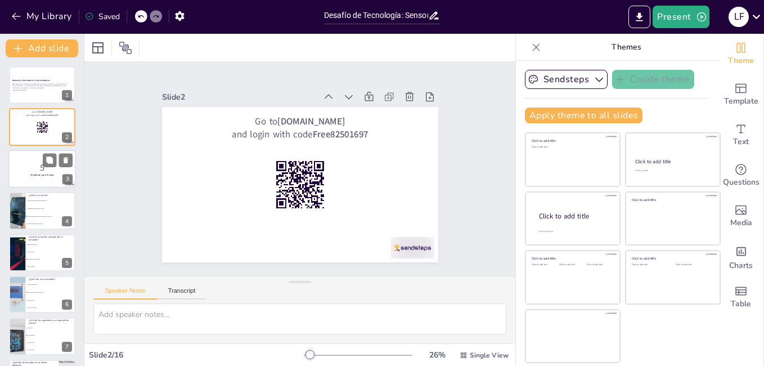
checkbox input "true"
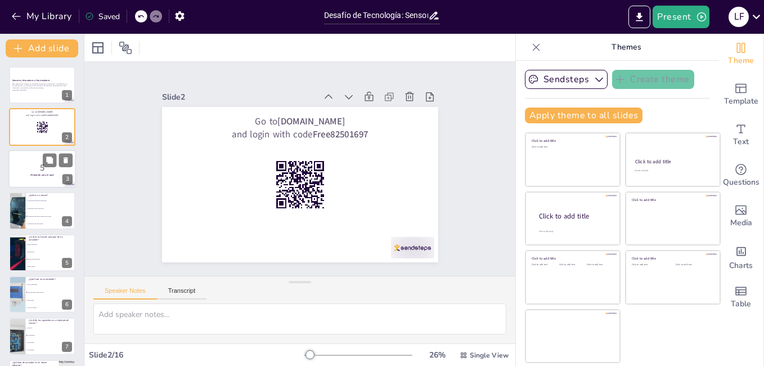
checkbox input "true"
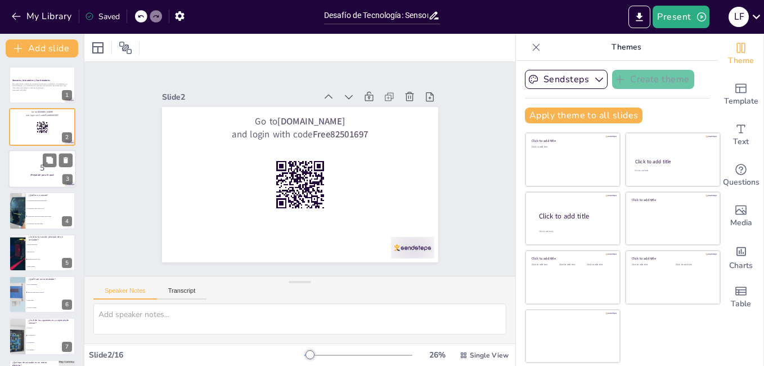
click at [38, 162] on p "5" at bounding box center [42, 167] width 61 height 12
checkbox input "true"
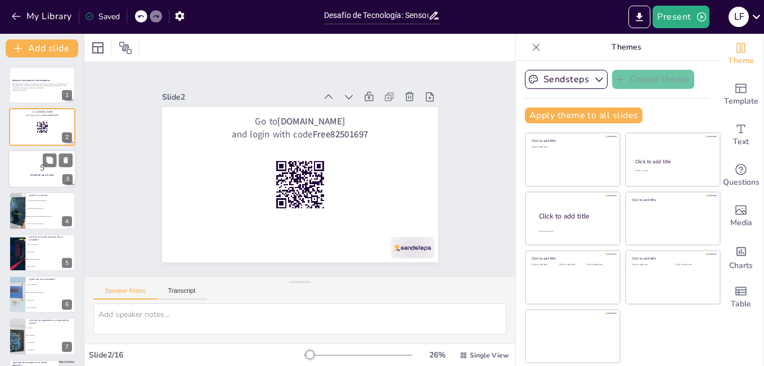
checkbox input "true"
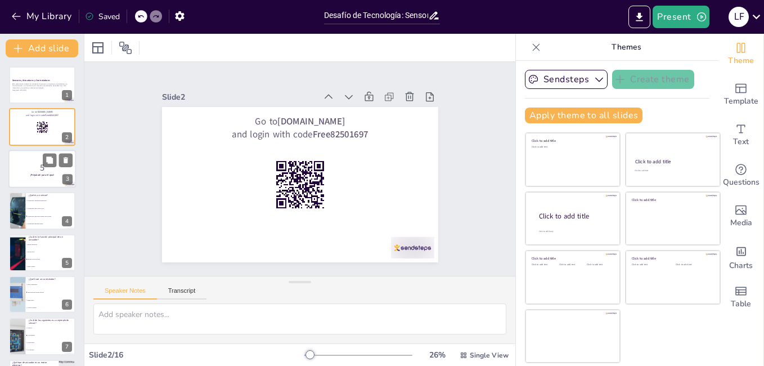
checkbox input "true"
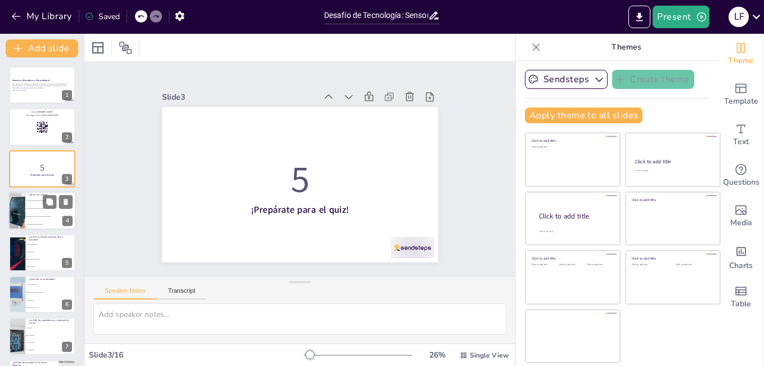
checkbox input "true"
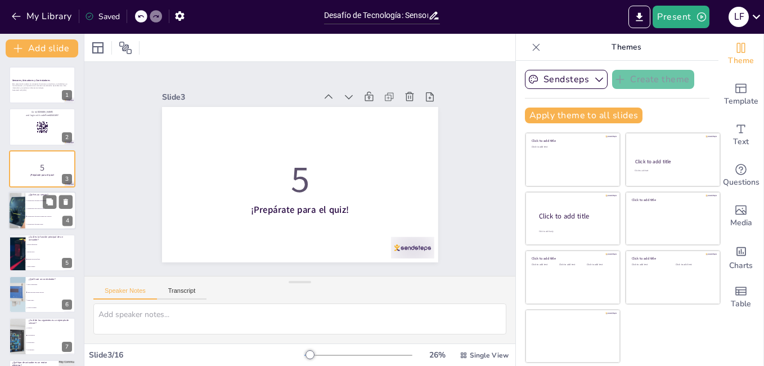
checkbox input "true"
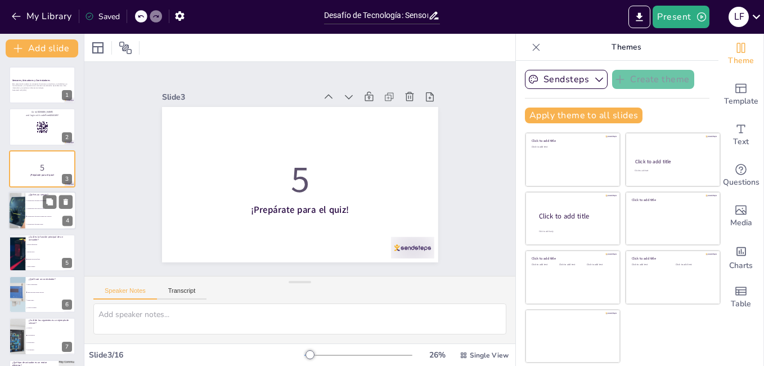
checkbox input "true"
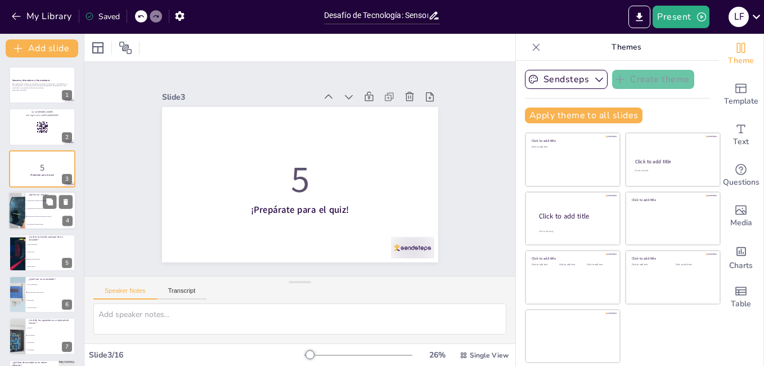
checkbox input "true"
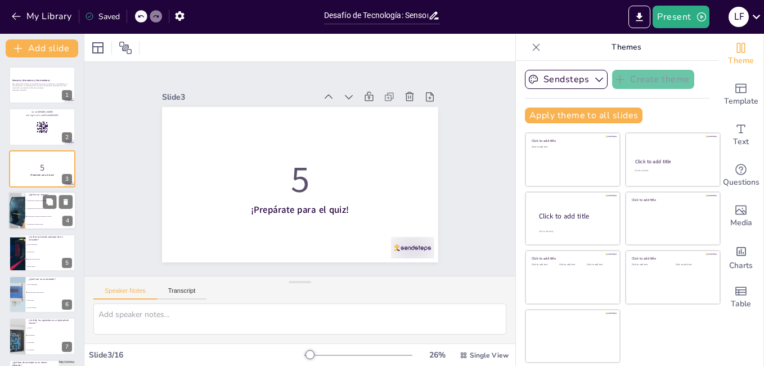
checkbox input "true"
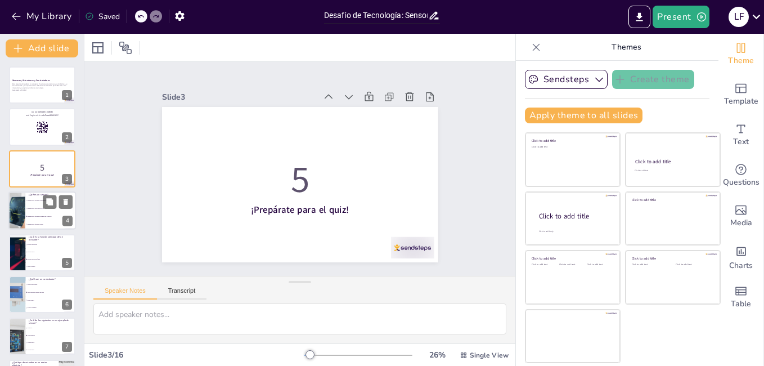
checkbox input "true"
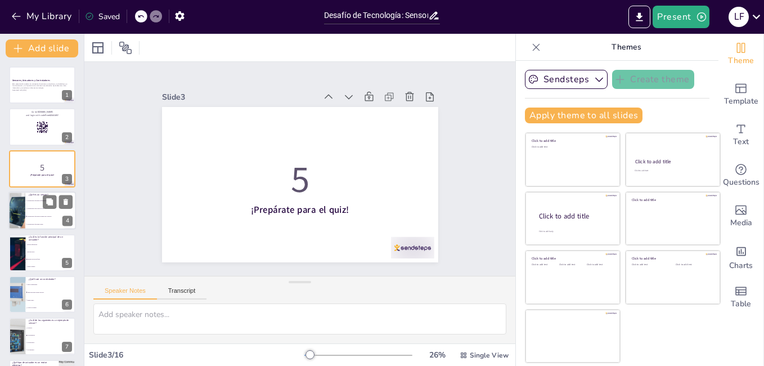
checkbox input "true"
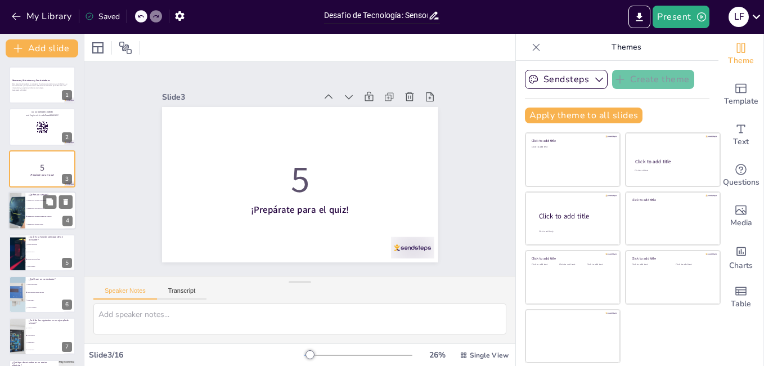
checkbox input "true"
click at [11, 205] on div at bounding box center [16, 210] width 57 height 38
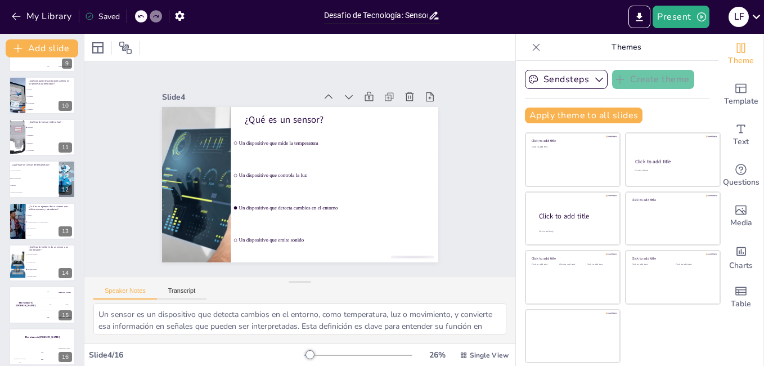
scroll to position [375, 0]
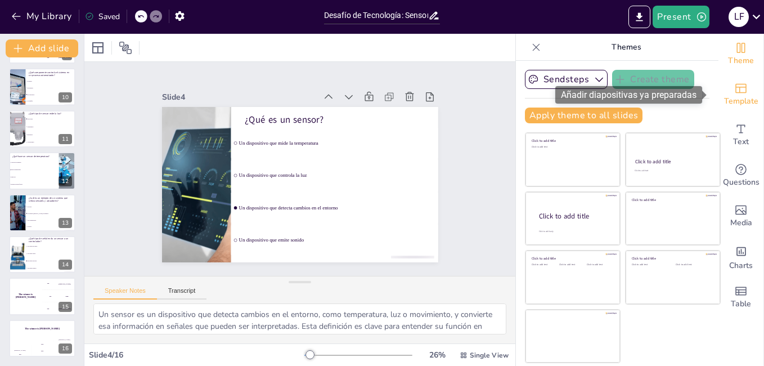
click at [737, 86] on icon "Add ready made slides" at bounding box center [742, 89] width 14 height 14
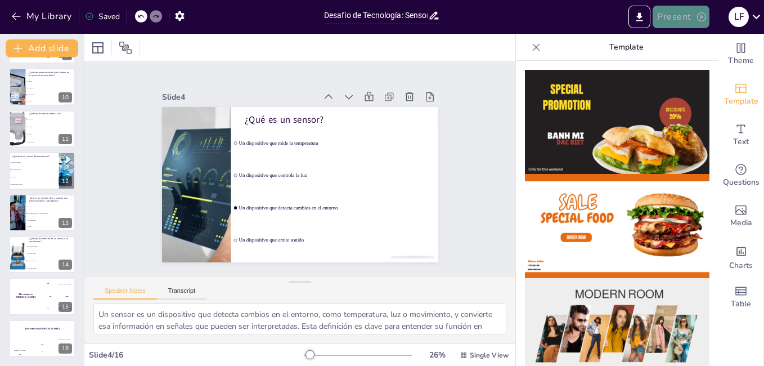
click at [668, 20] on button "Present" at bounding box center [681, 17] width 56 height 23
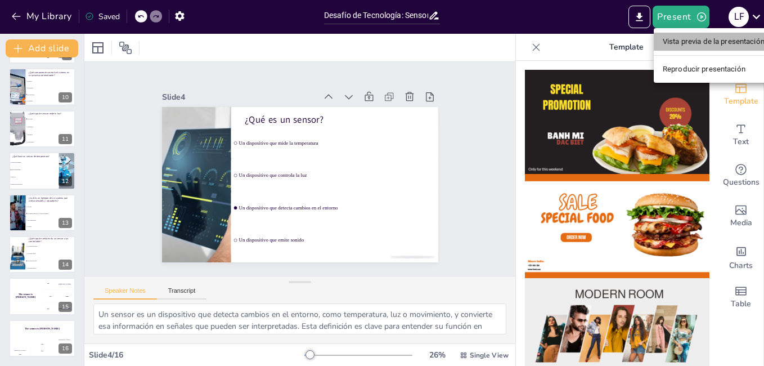
click at [678, 48] on li "Vista previa de la presentación" at bounding box center [714, 42] width 120 height 18
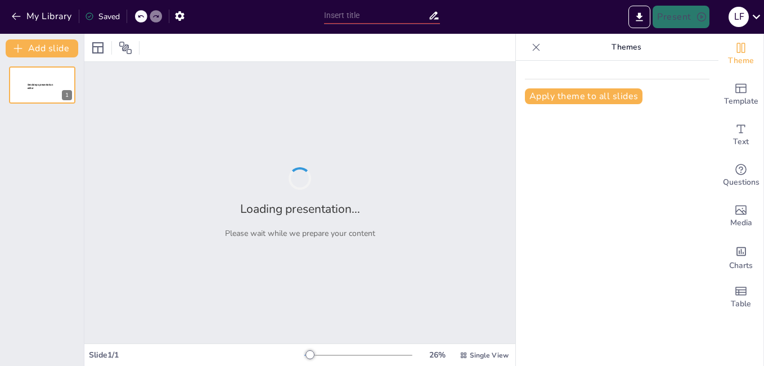
type input "Desafío de Tecnología: Sensor, Actuador y Controlador"
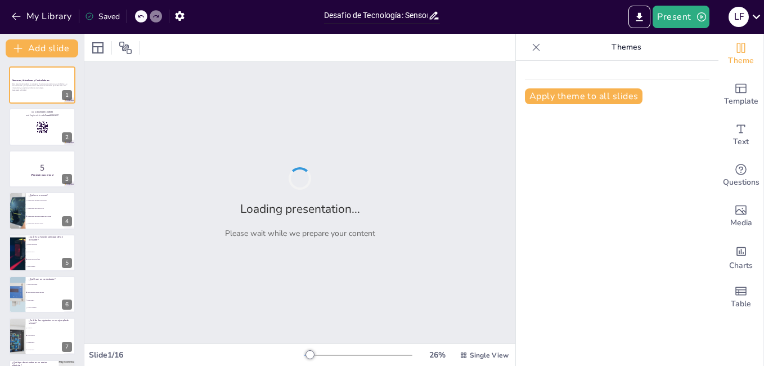
checkbox input "true"
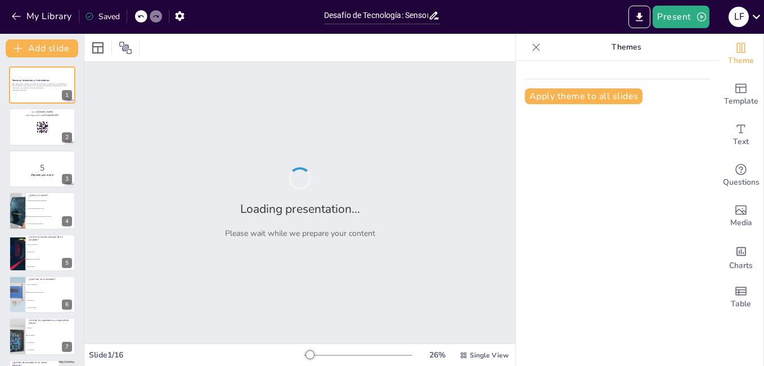
checkbox input "true"
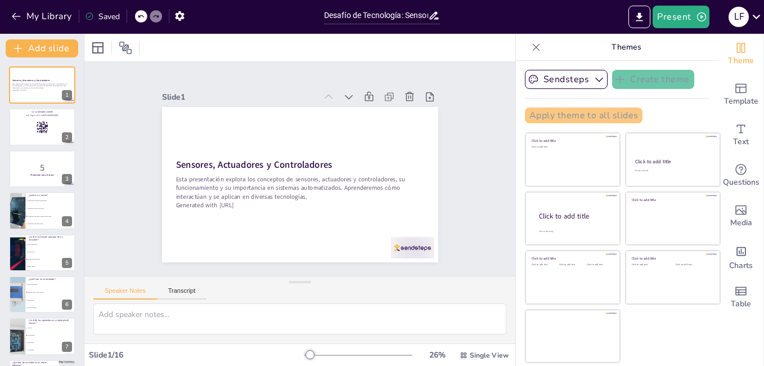
checkbox input "true"
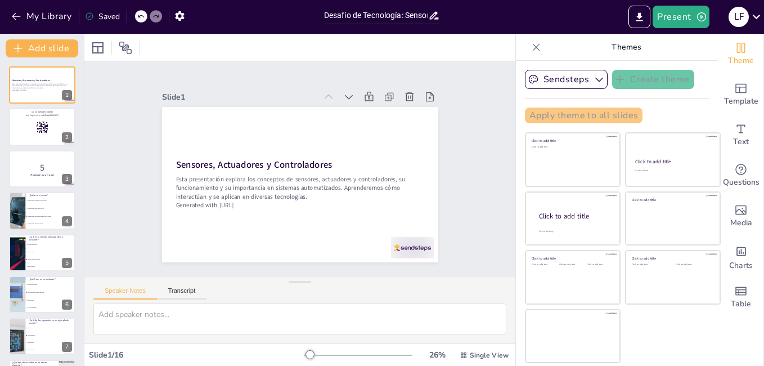
checkbox input "true"
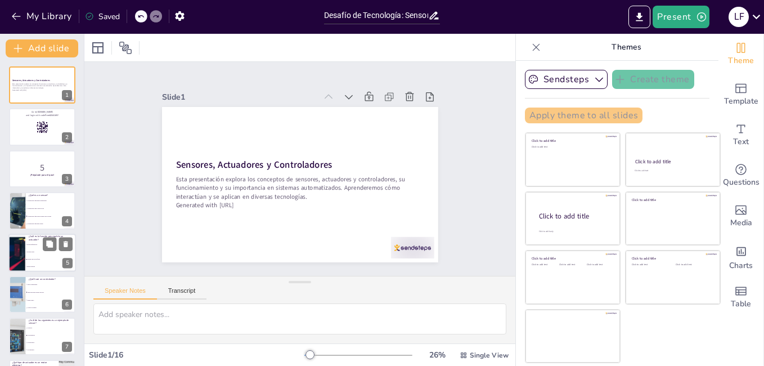
checkbox input "true"
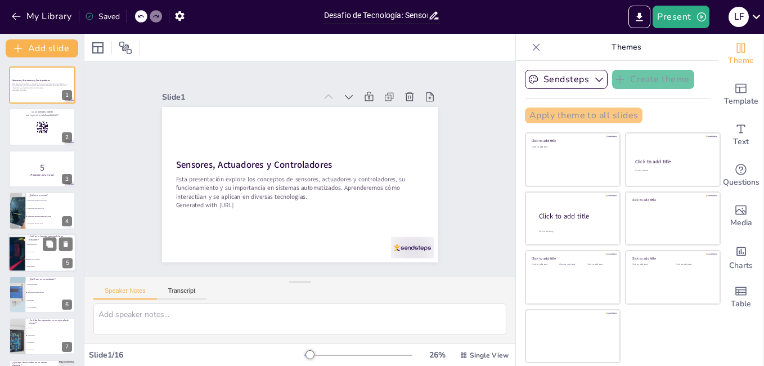
checkbox input "true"
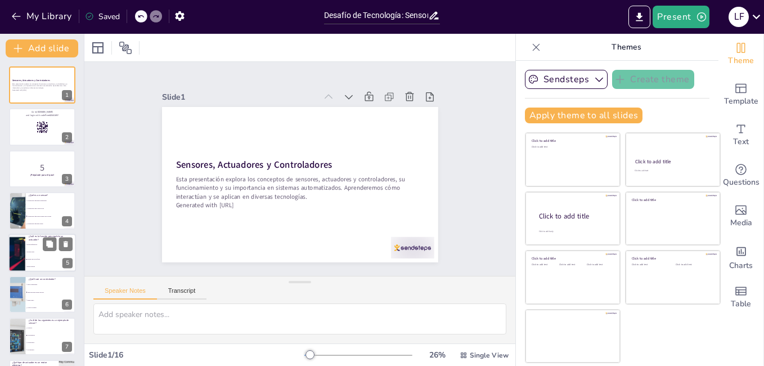
checkbox input "true"
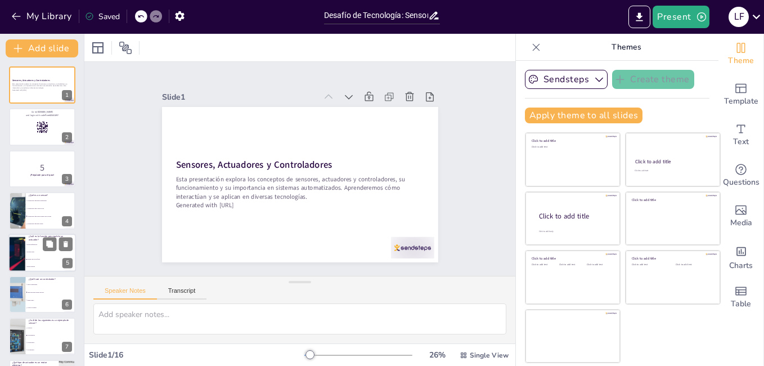
checkbox input "true"
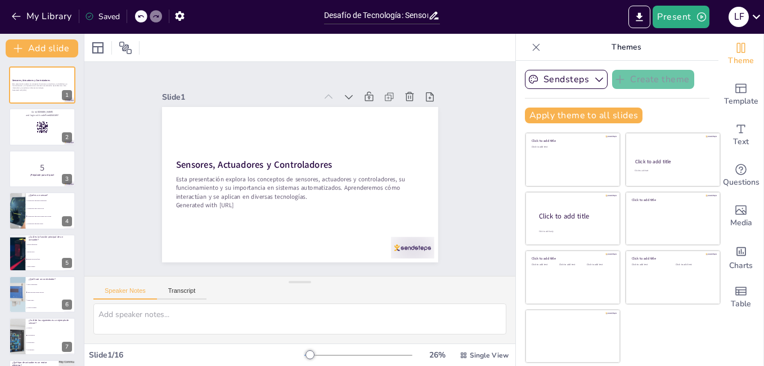
checkbox input "true"
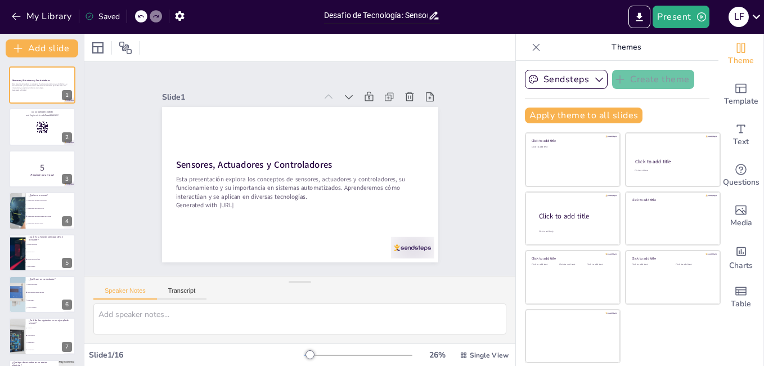
checkbox input "true"
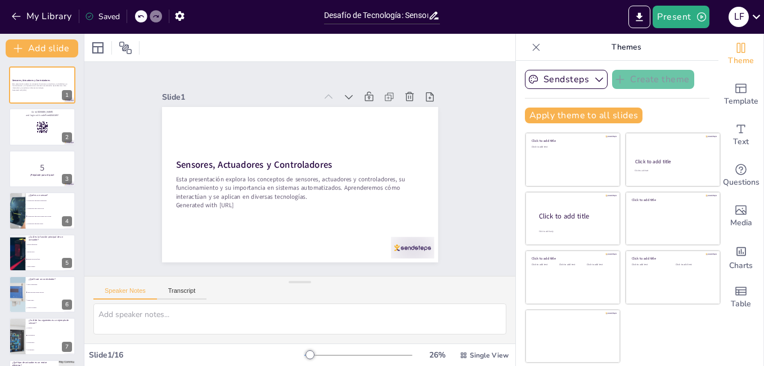
checkbox input "true"
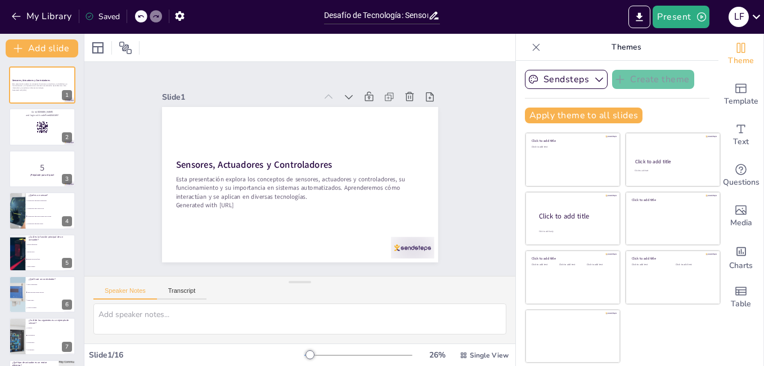
checkbox input "true"
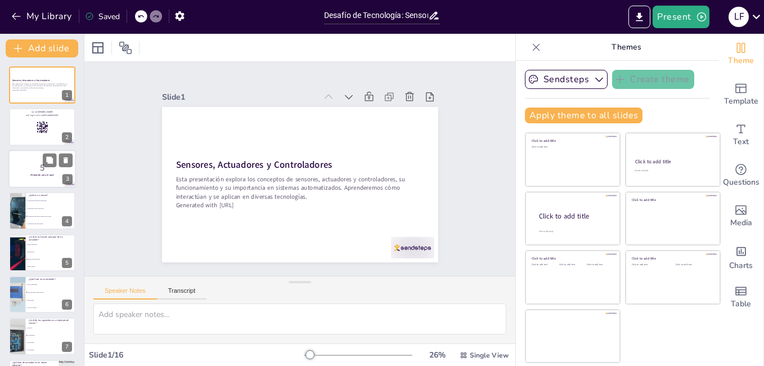
checkbox input "true"
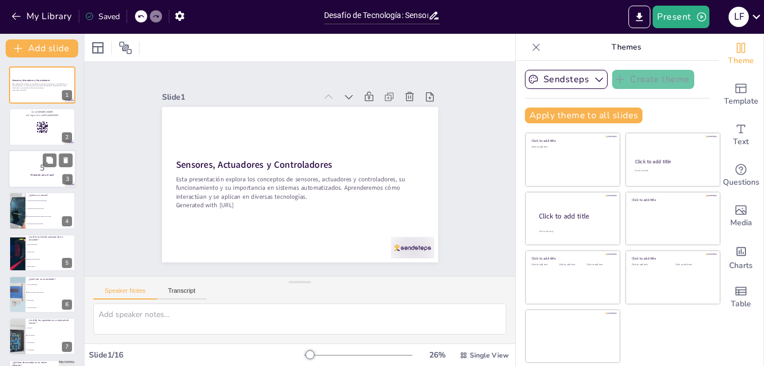
checkbox input "true"
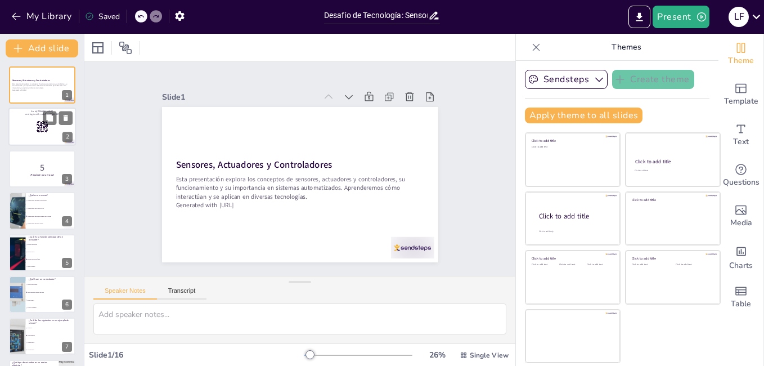
checkbox input "true"
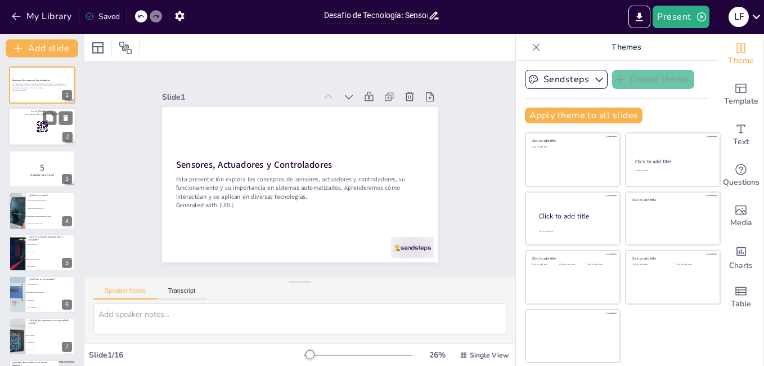
checkbox input "true"
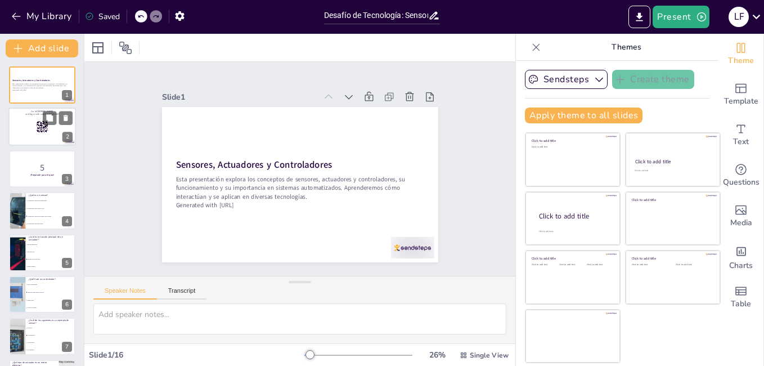
checkbox input "true"
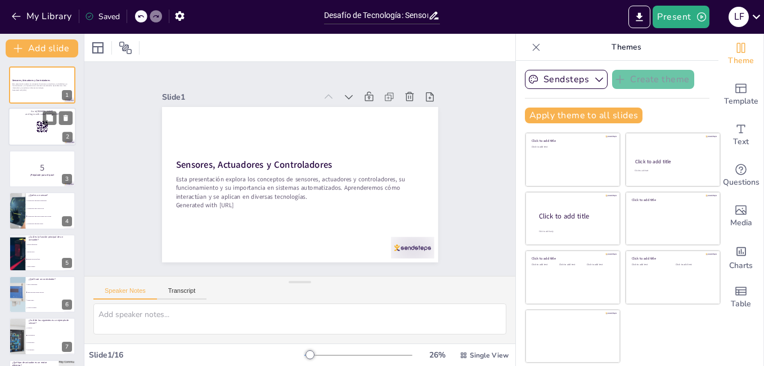
checkbox input "true"
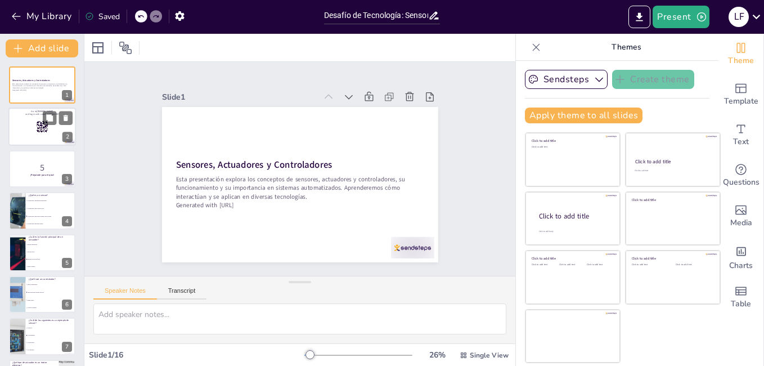
checkbox input "true"
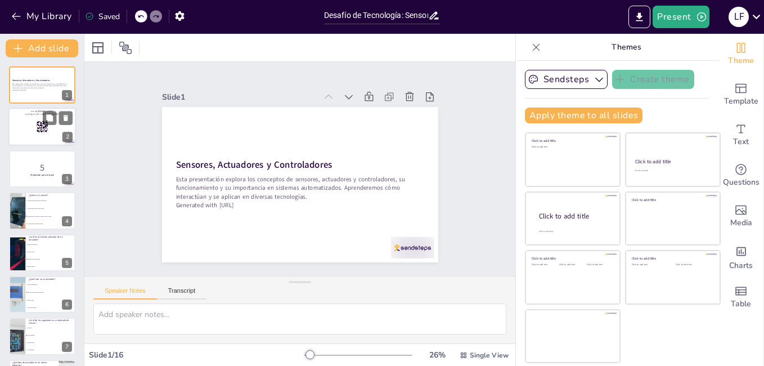
checkbox input "true"
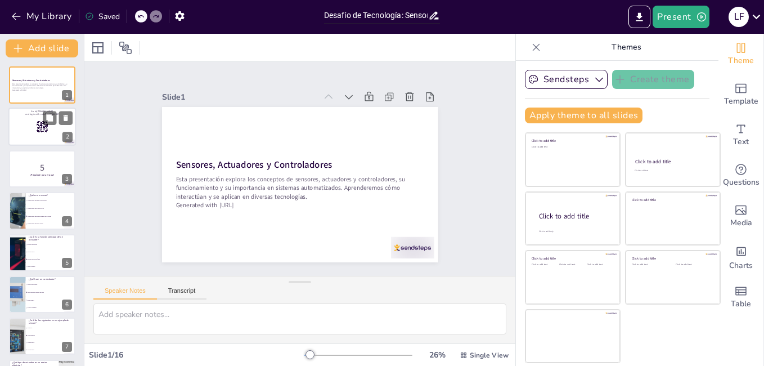
click at [38, 128] on rect at bounding box center [42, 127] width 12 height 12
checkbox input "true"
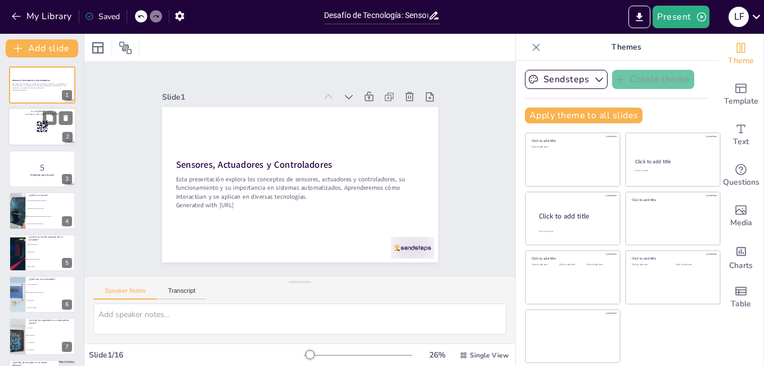
checkbox input "true"
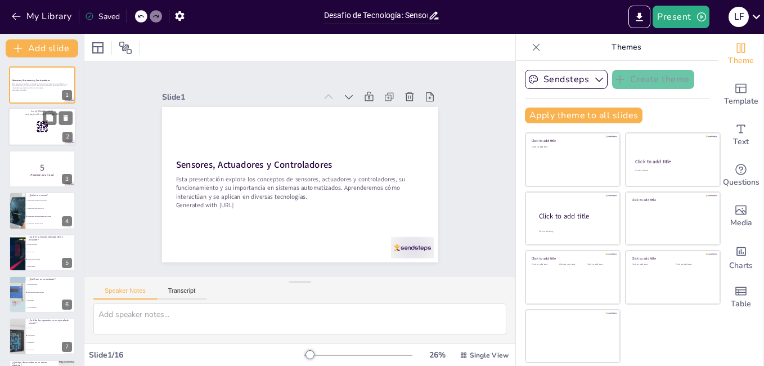
checkbox input "true"
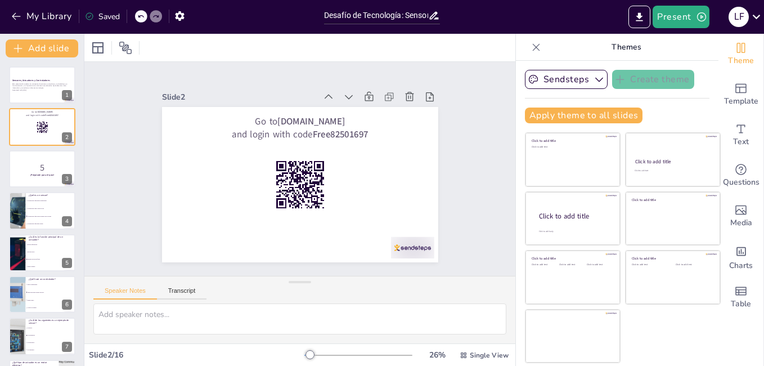
checkbox input "true"
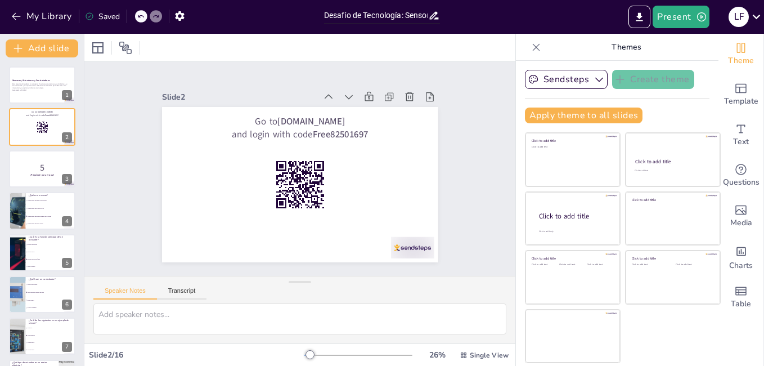
checkbox input "true"
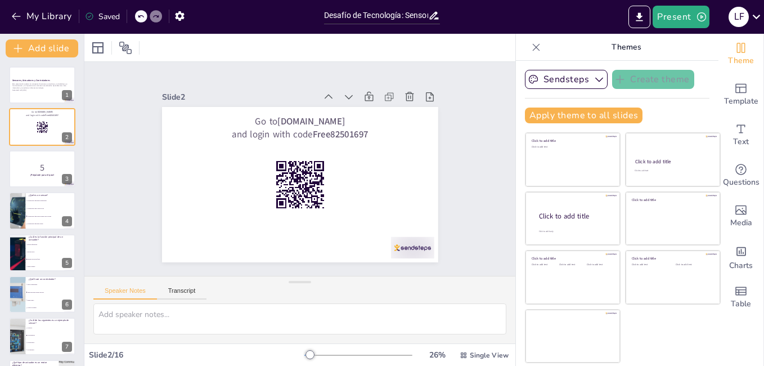
checkbox input "true"
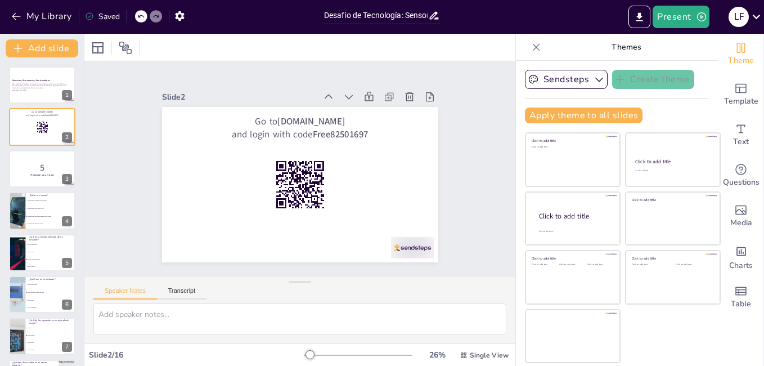
checkbox input "true"
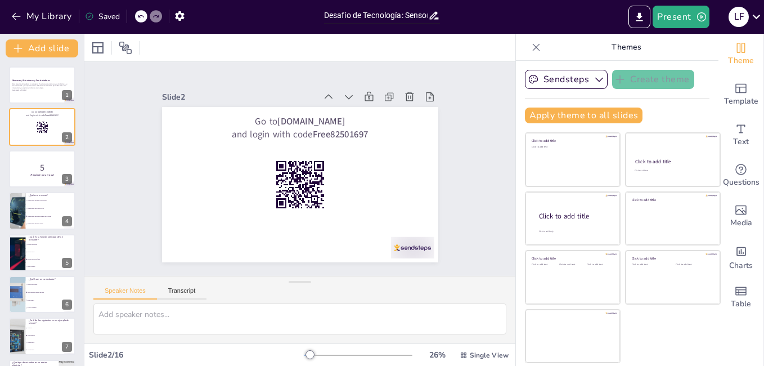
checkbox input "true"
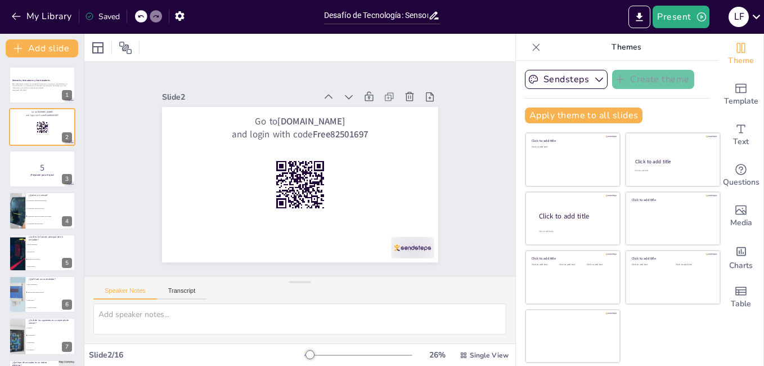
checkbox input "true"
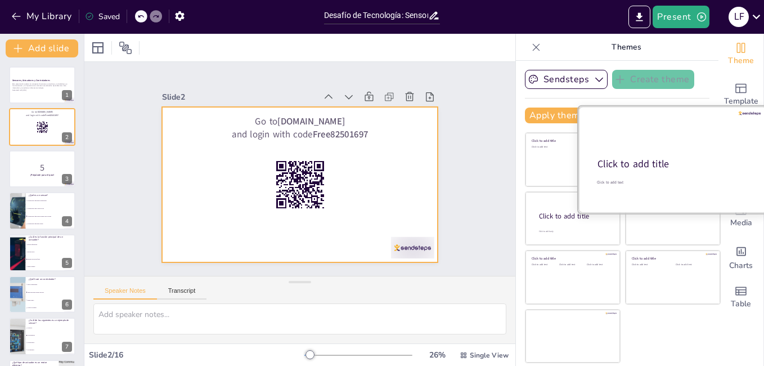
checkbox input "true"
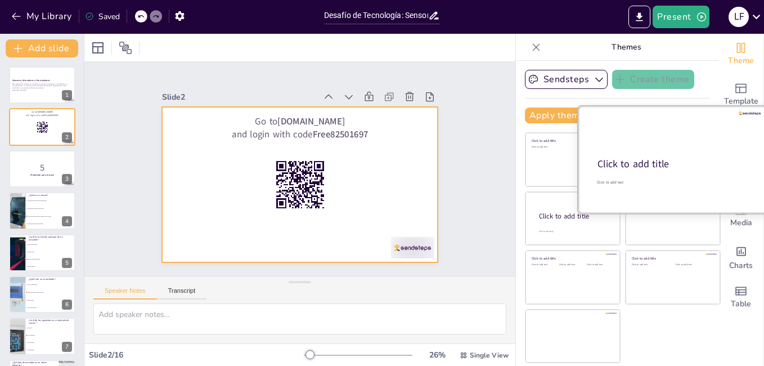
checkbox input "true"
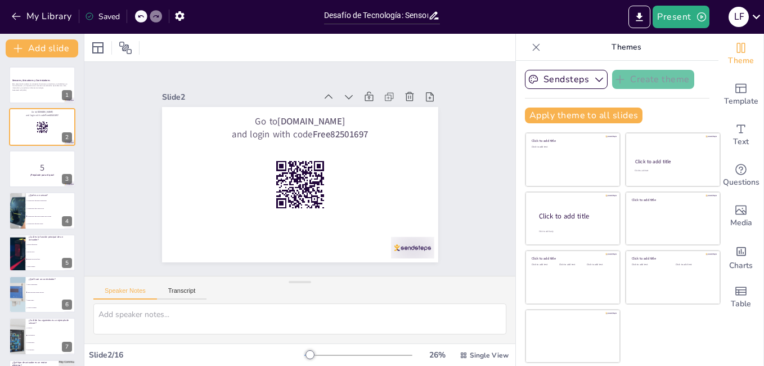
checkbox input "true"
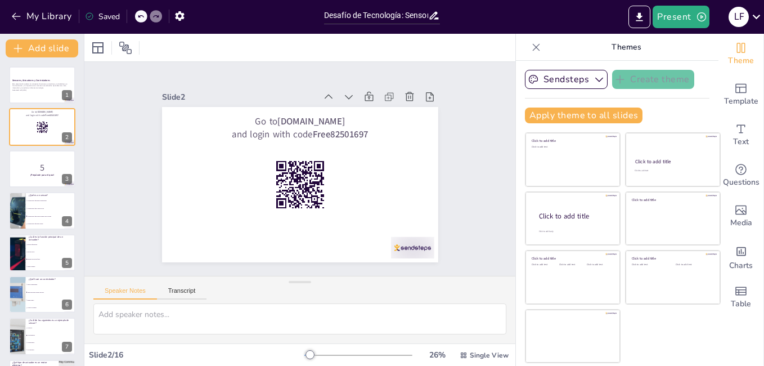
checkbox input "true"
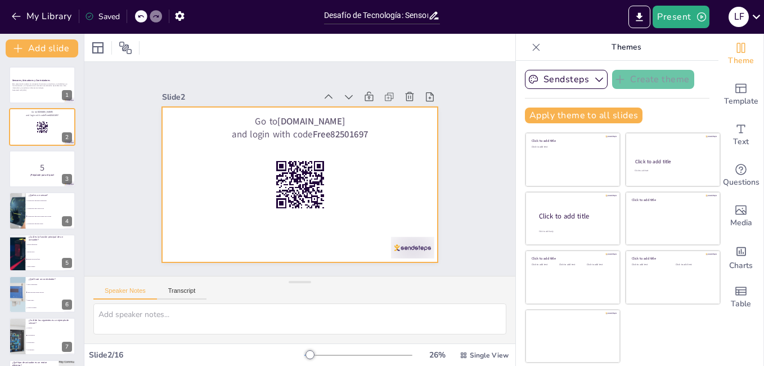
checkbox input "true"
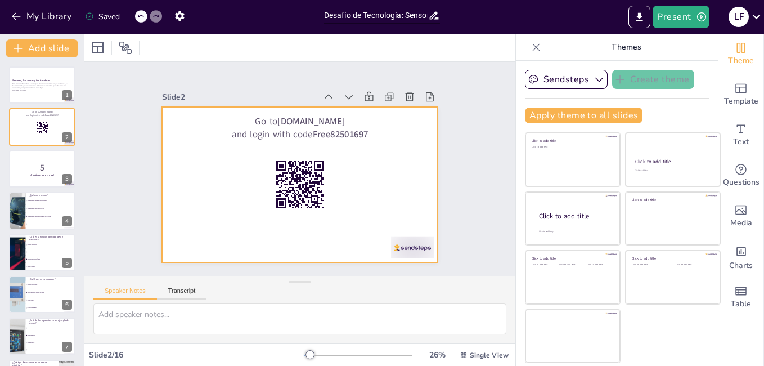
checkbox input "true"
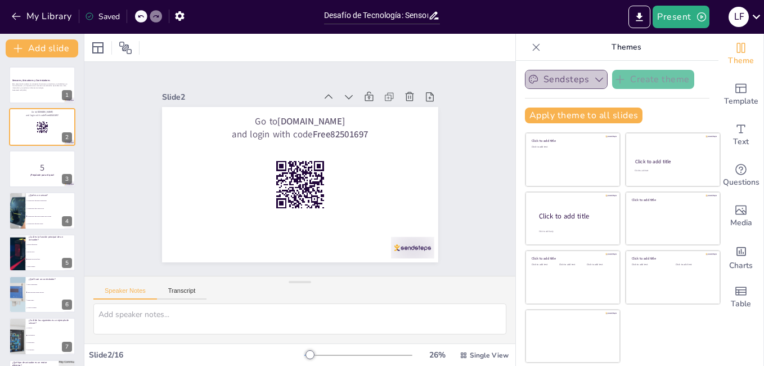
click at [543, 79] on button "Sendsteps" at bounding box center [566, 79] width 83 height 19
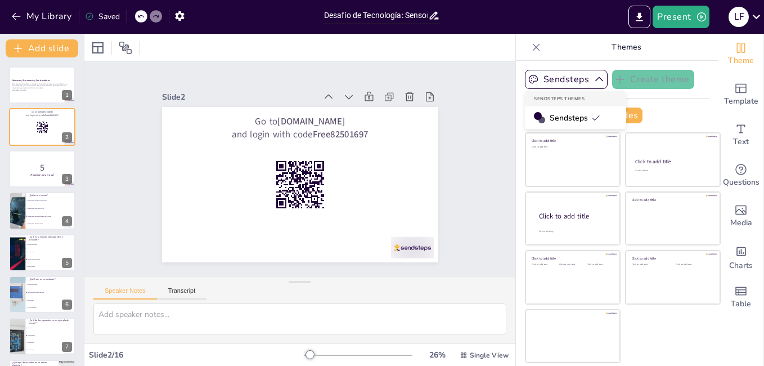
click at [552, 120] on span "Sendsteps" at bounding box center [575, 118] width 51 height 11
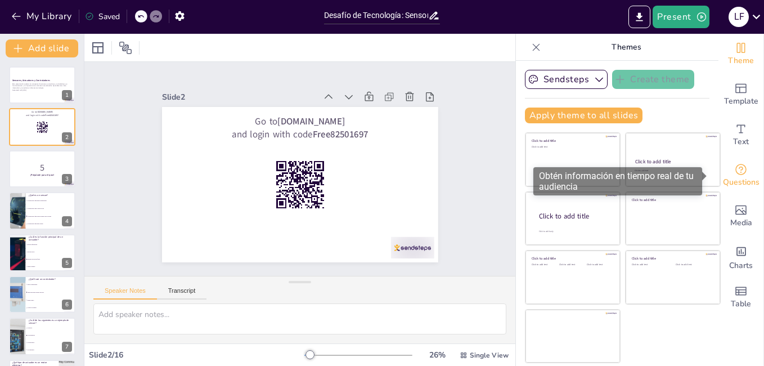
click at [739, 174] on icon "Get real-time input from your audience" at bounding box center [742, 170] width 14 height 14
checkbox input "true"
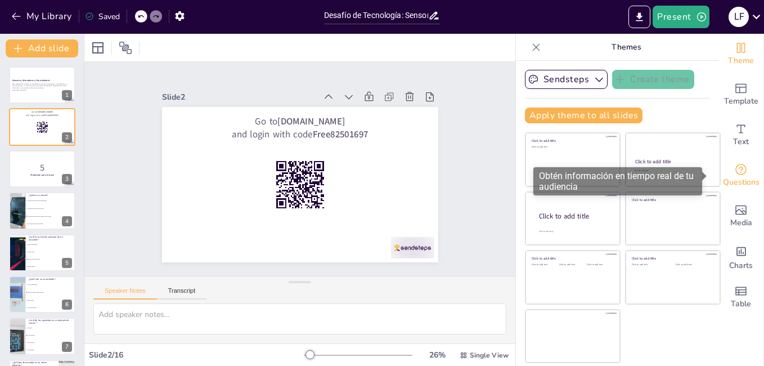
checkbox input "true"
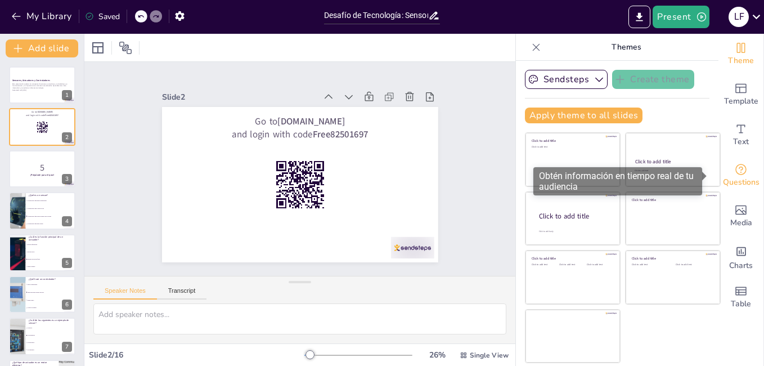
checkbox input "true"
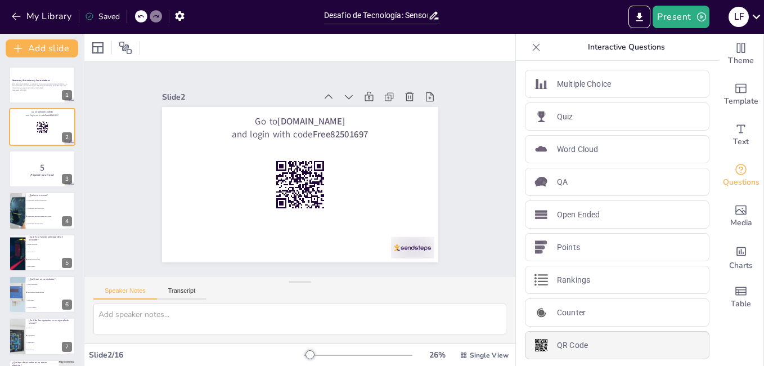
click at [580, 350] on div "QR Code" at bounding box center [617, 345] width 185 height 28
checkbox input "true"
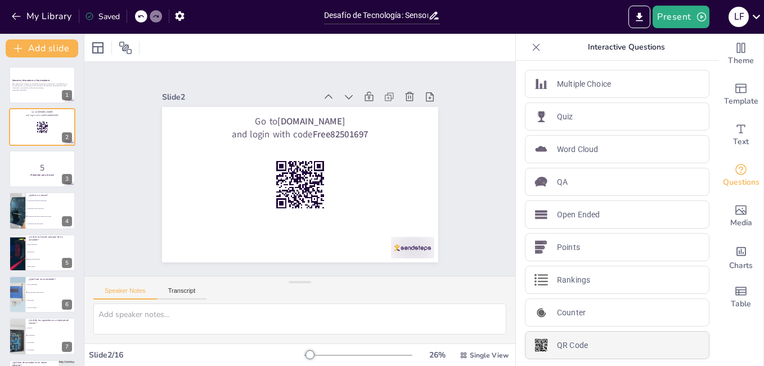
checkbox input "true"
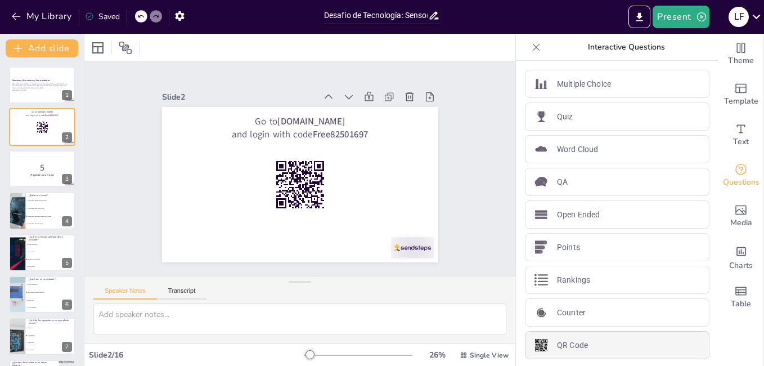
checkbox input "true"
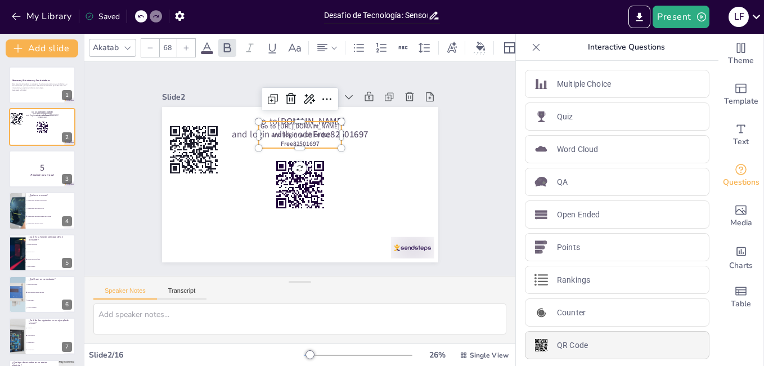
checkbox input "true"
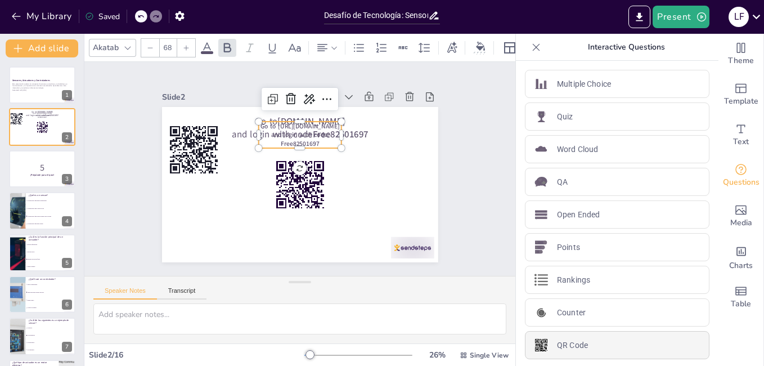
checkbox input "true"
click at [557, 345] on p "QR Code" at bounding box center [572, 345] width 31 height 12
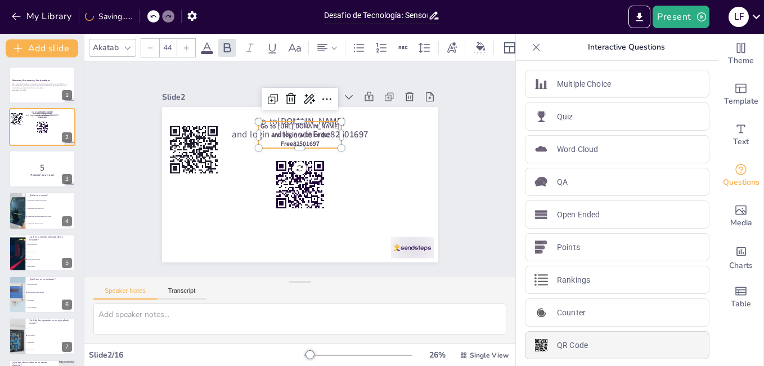
click at [557, 345] on p "QR Code" at bounding box center [572, 345] width 31 height 12
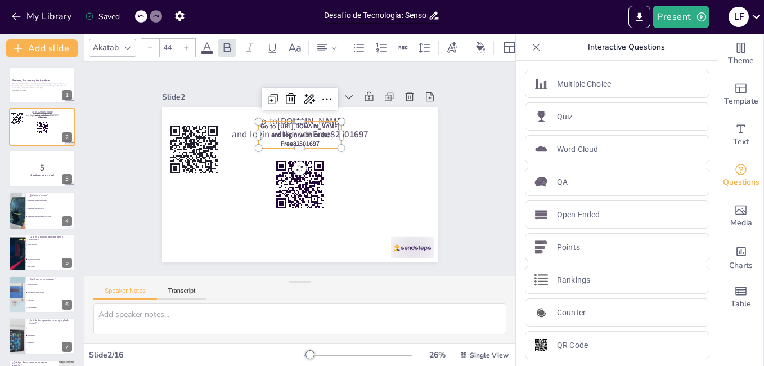
click at [138, 16] on icon at bounding box center [140, 16] width 7 height 7
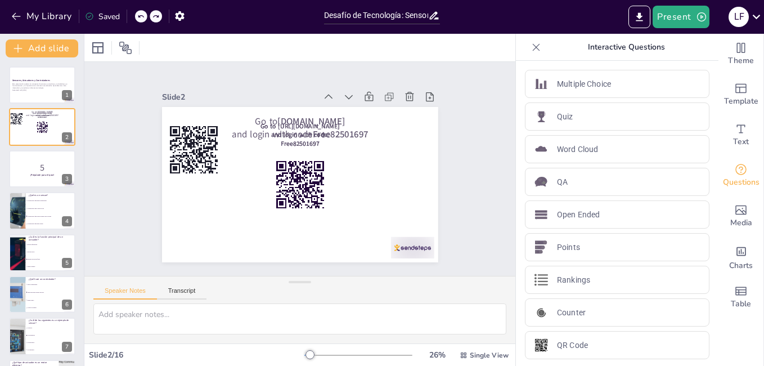
click at [138, 16] on icon at bounding box center [140, 16] width 7 height 7
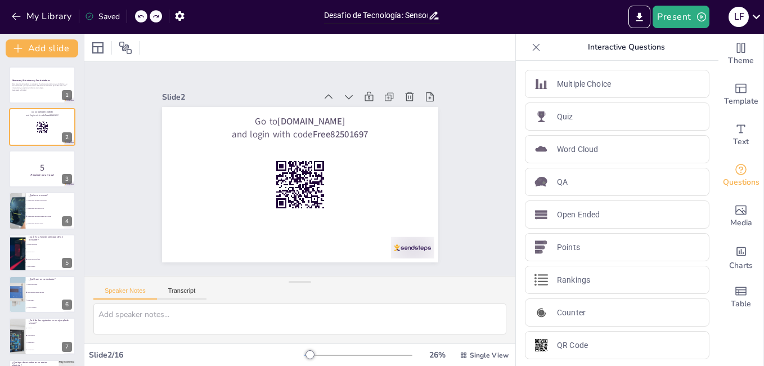
click at [138, 16] on icon at bounding box center [140, 16] width 7 height 7
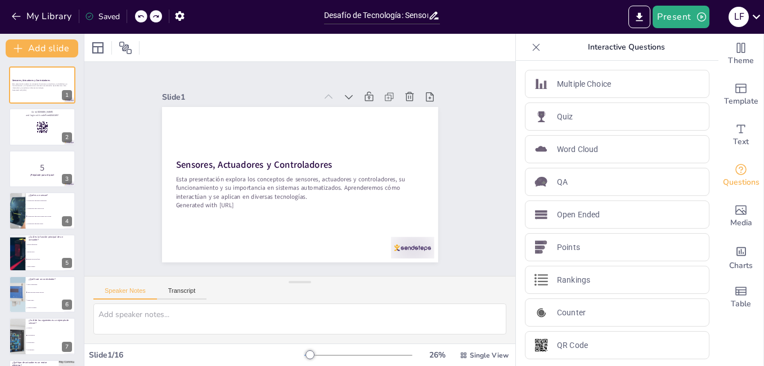
click at [536, 53] on div at bounding box center [536, 47] width 18 height 18
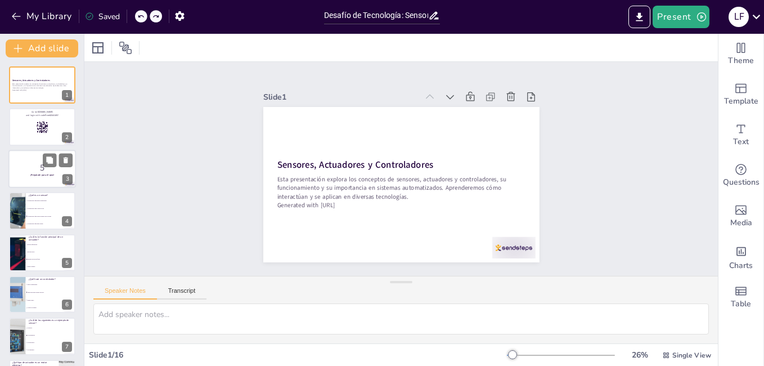
click at [37, 166] on p "5" at bounding box center [42, 167] width 61 height 12
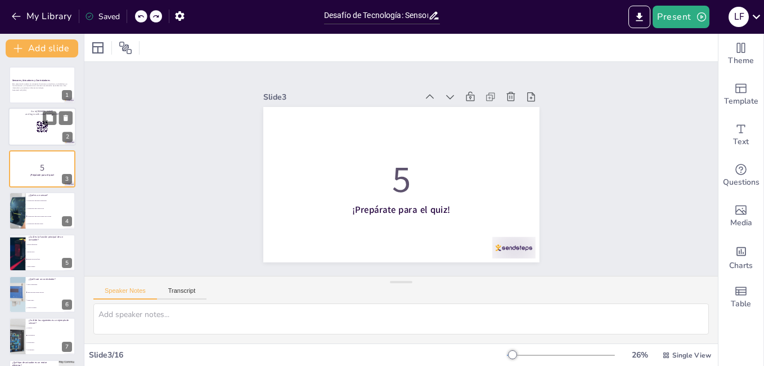
click at [35, 126] on div at bounding box center [42, 127] width 68 height 38
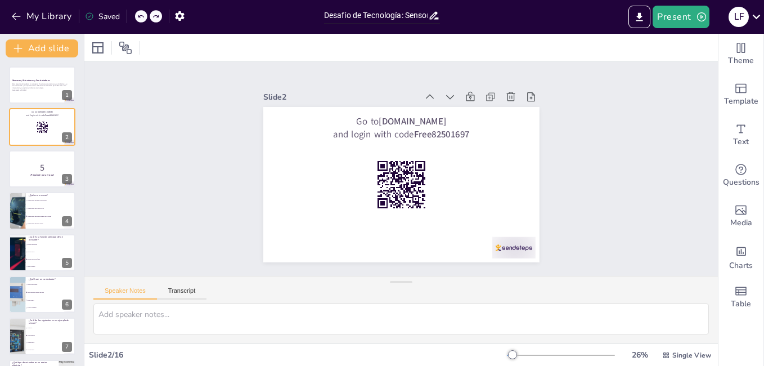
click at [91, 17] on icon at bounding box center [89, 16] width 9 height 9
click at [105, 19] on div "Saved" at bounding box center [102, 16] width 35 height 11
click at [183, 14] on icon "button" at bounding box center [179, 16] width 9 height 10
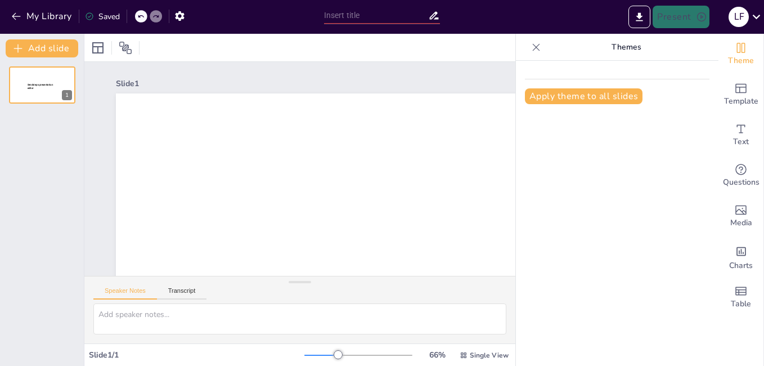
type input "Desafío de Tecnología: Sensor, Actuador y Controlador"
